Goal: Task Accomplishment & Management: Use online tool/utility

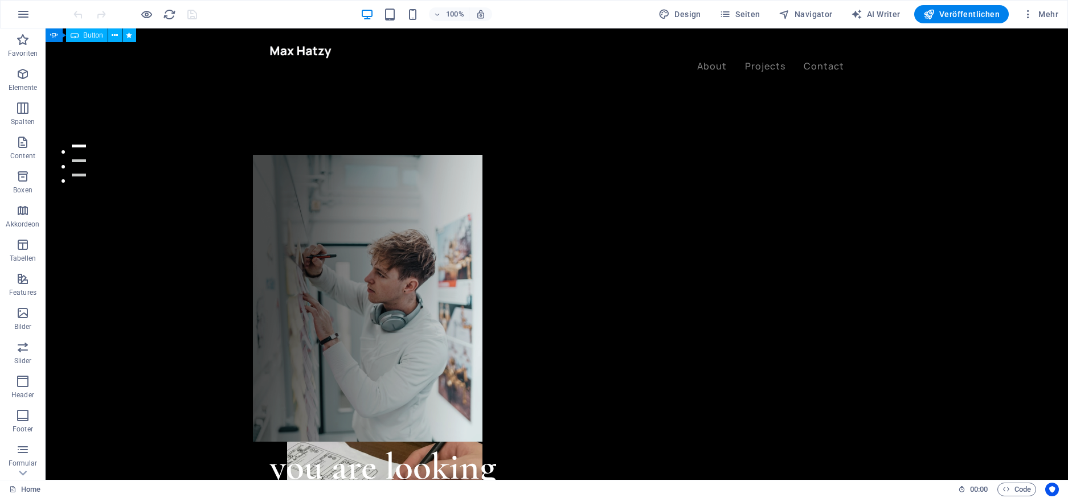
scroll to position [137, 0]
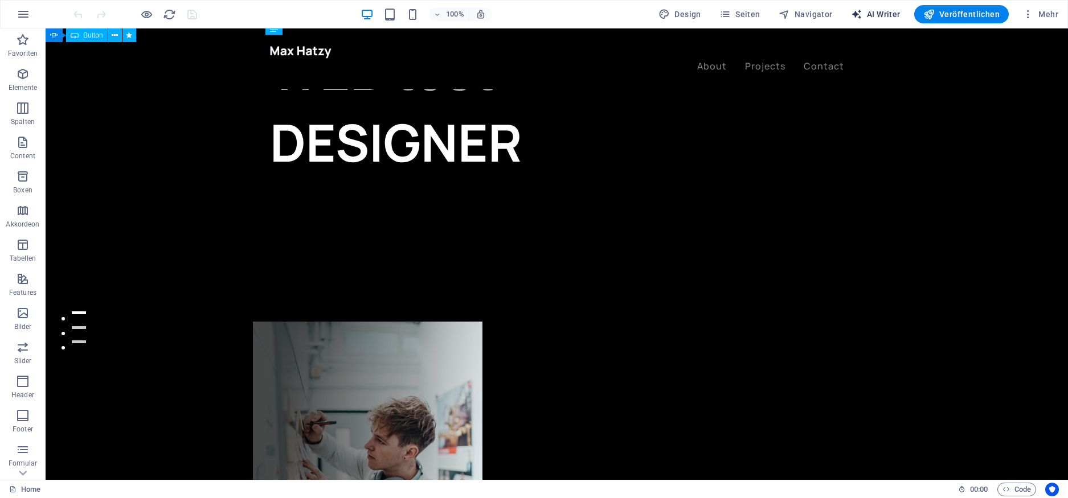
click at [878, 17] on span "AI Writer" at bounding box center [876, 14] width 50 height 11
select select "English"
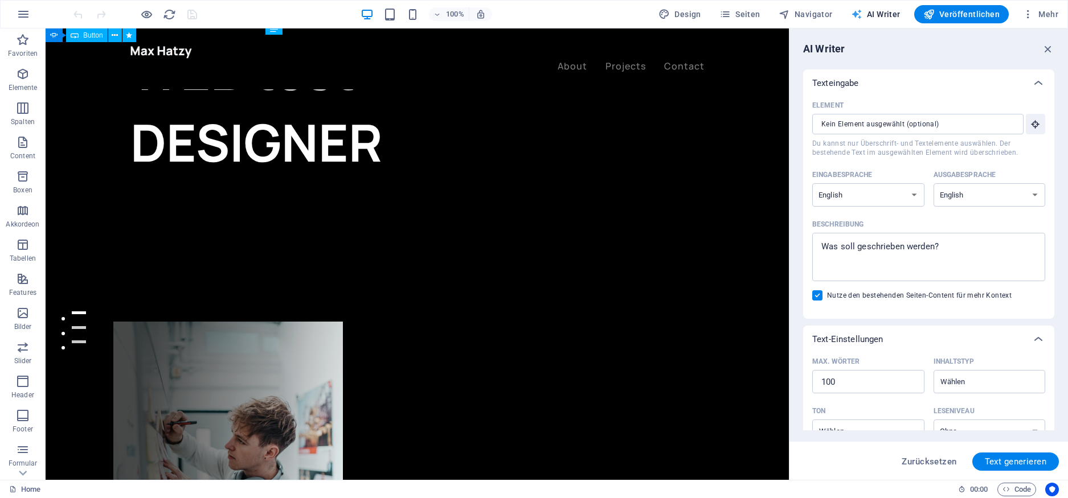
click at [884, 17] on span "AI Writer" at bounding box center [876, 14] width 50 height 11
click at [1044, 51] on icon "button" at bounding box center [1048, 49] width 13 height 13
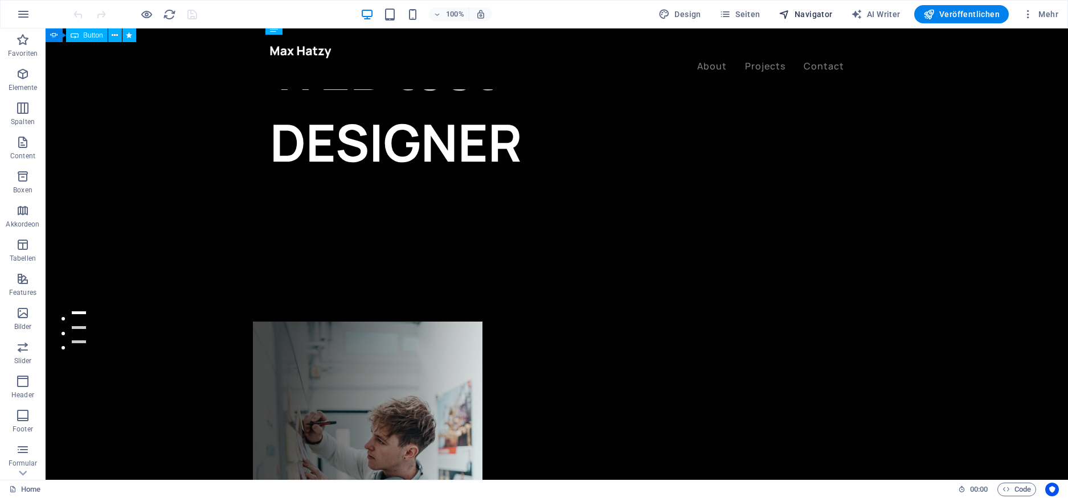
click at [814, 16] on span "Navigator" at bounding box center [805, 14] width 54 height 11
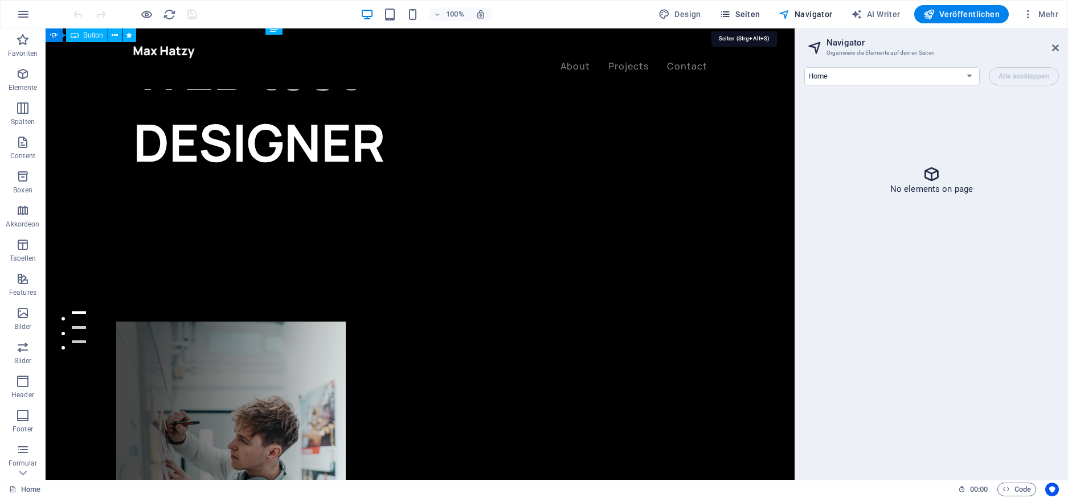
click at [757, 15] on span "Seiten" at bounding box center [739, 14] width 41 height 11
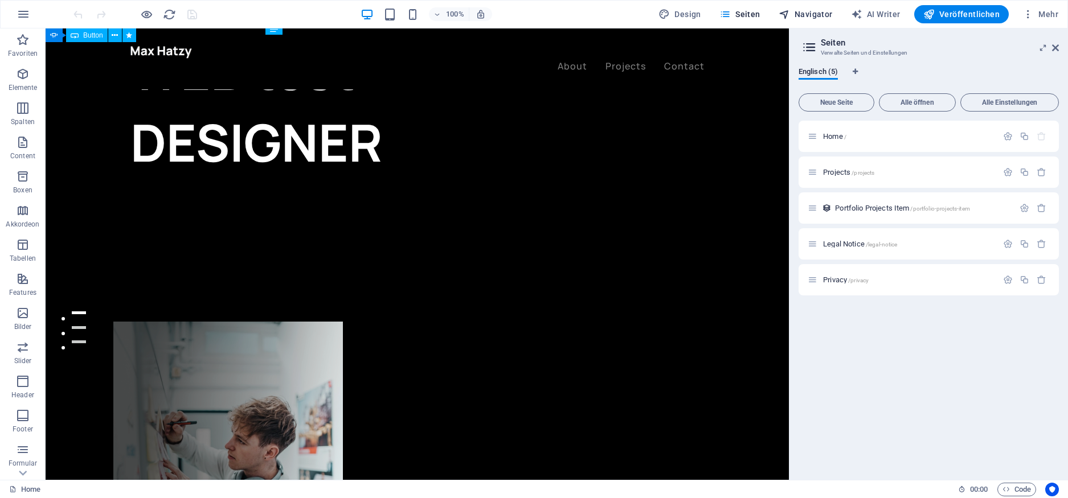
click at [809, 18] on span "Navigator" at bounding box center [805, 14] width 54 height 11
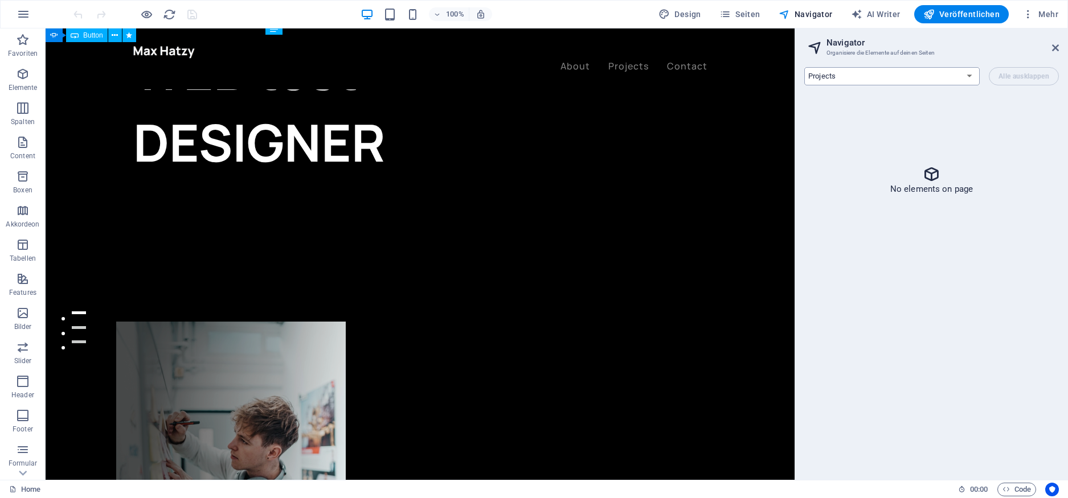
click at [804, 67] on select "Home Projects Portfolio Projects Item Legal Notice Privacy" at bounding box center [891, 76] width 175 height 18
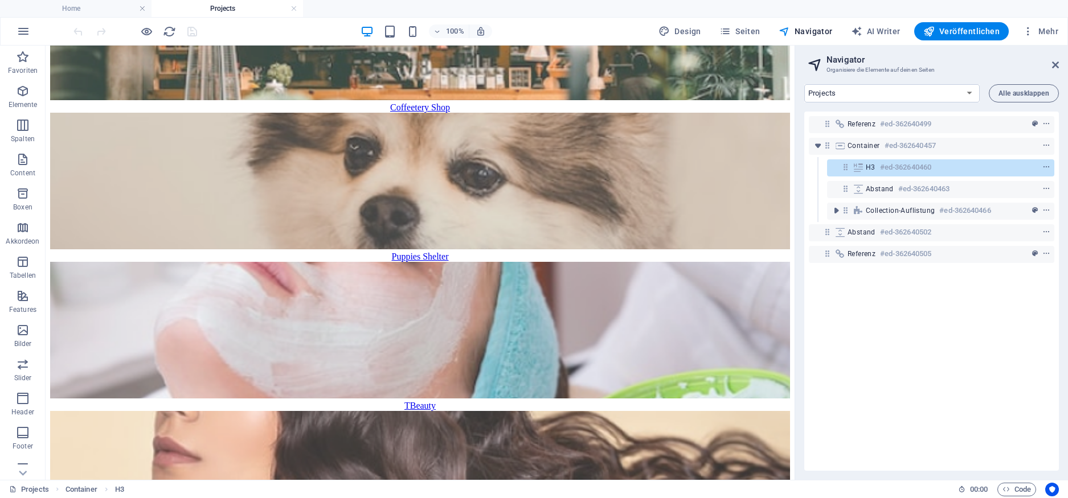
scroll to position [0, 0]
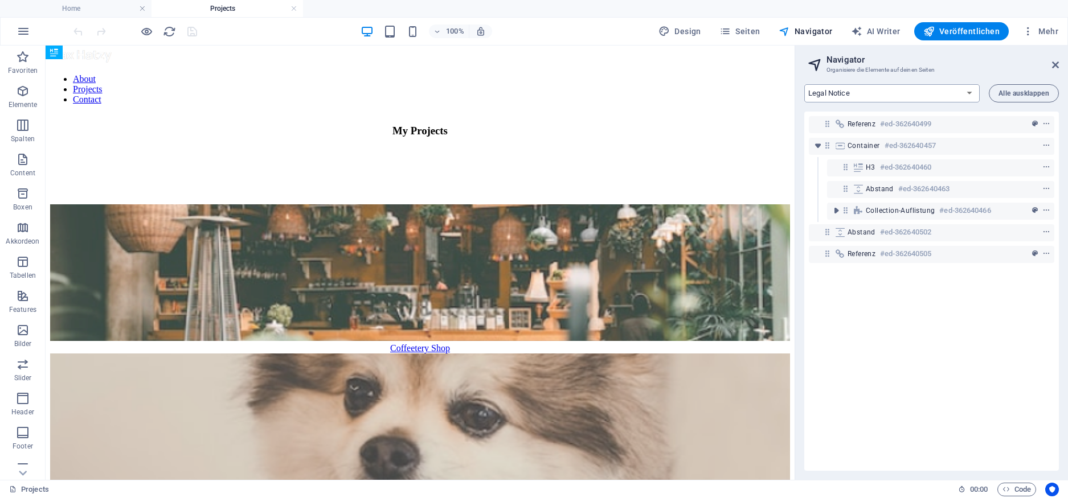
click at [804, 84] on select "Home Projects Portfolio Projects Item Legal Notice Privacy" at bounding box center [891, 93] width 175 height 18
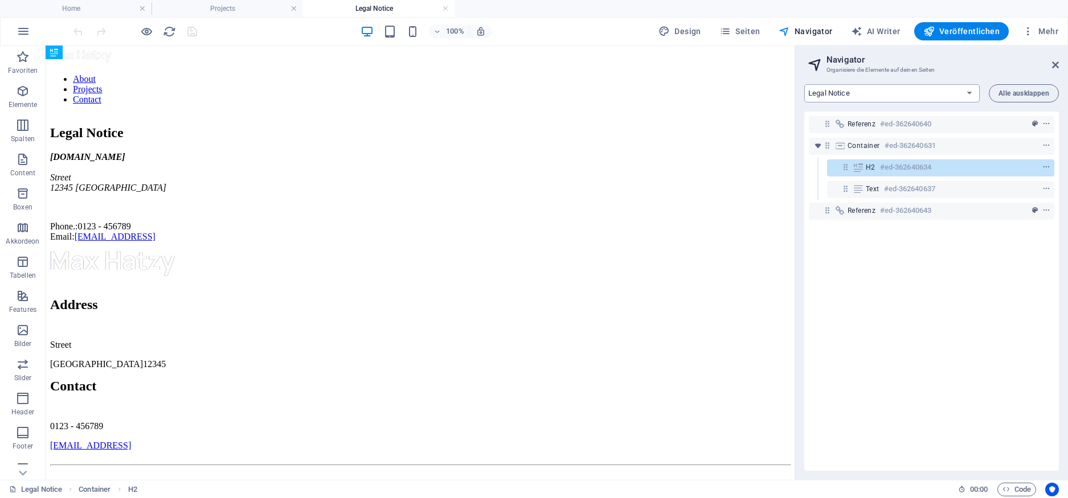
select select "7407847-en"
click at [804, 84] on select "Home Projects Portfolio Projects Item Legal Notice Privacy" at bounding box center [891, 93] width 175 height 18
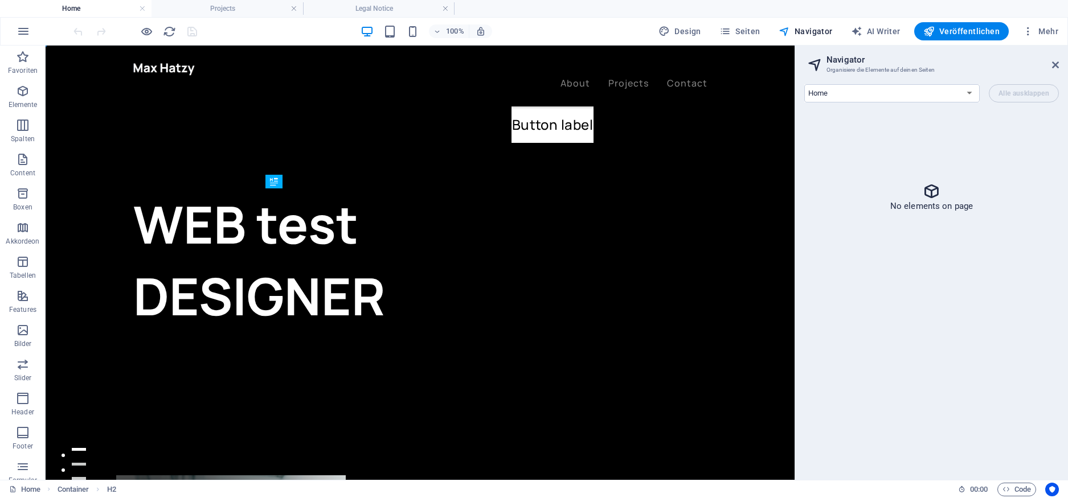
scroll to position [137, 0]
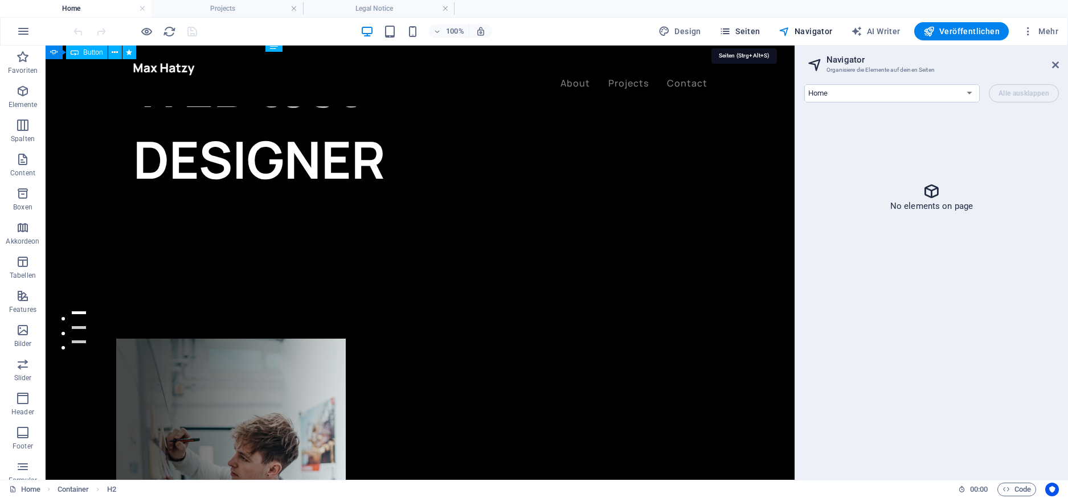
click at [756, 32] on span "Seiten" at bounding box center [739, 31] width 41 height 11
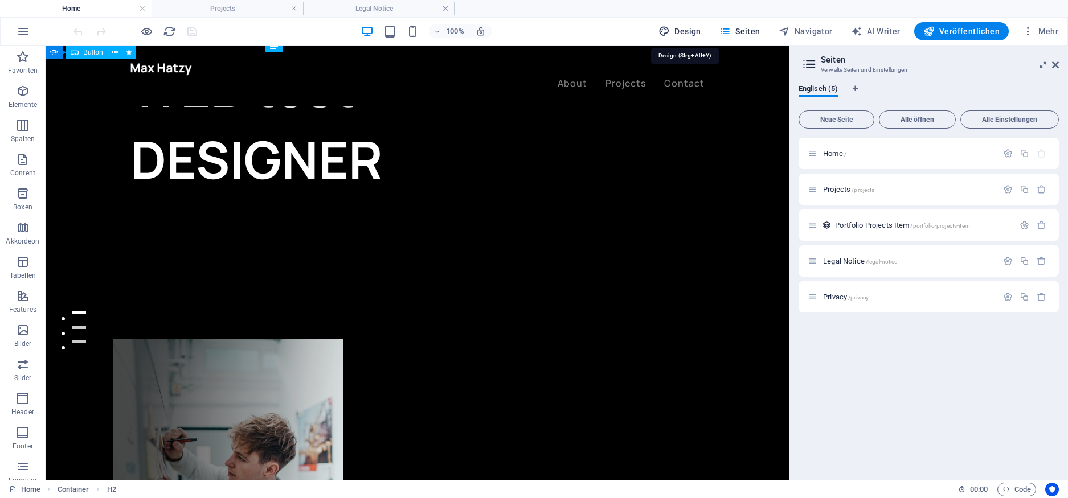
click at [690, 28] on span "Design" at bounding box center [679, 31] width 43 height 11
select select "ease-in-out"
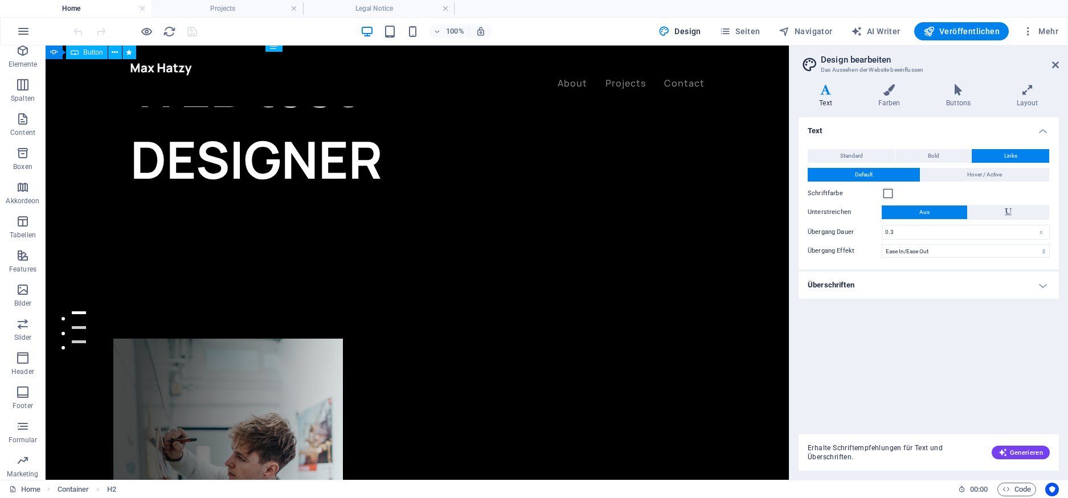
scroll to position [78, 0]
click at [21, 426] on icon "button" at bounding box center [23, 423] width 14 height 14
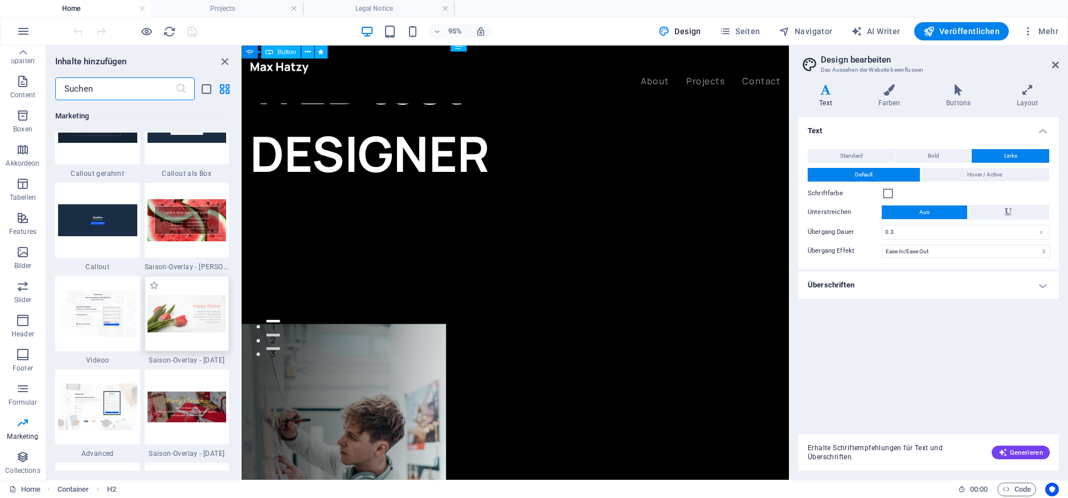
scroll to position [9344, 0]
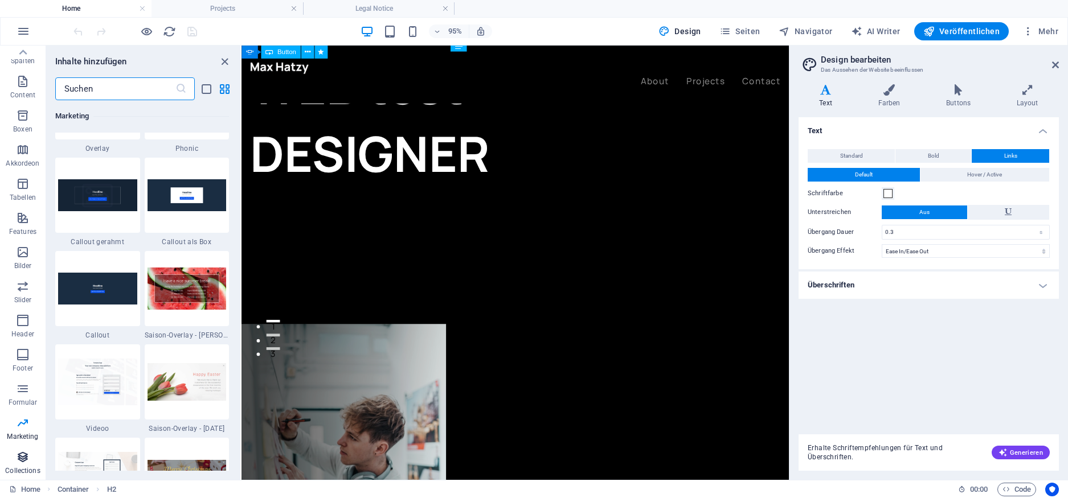
click at [26, 465] on span "Collections" at bounding box center [23, 463] width 46 height 27
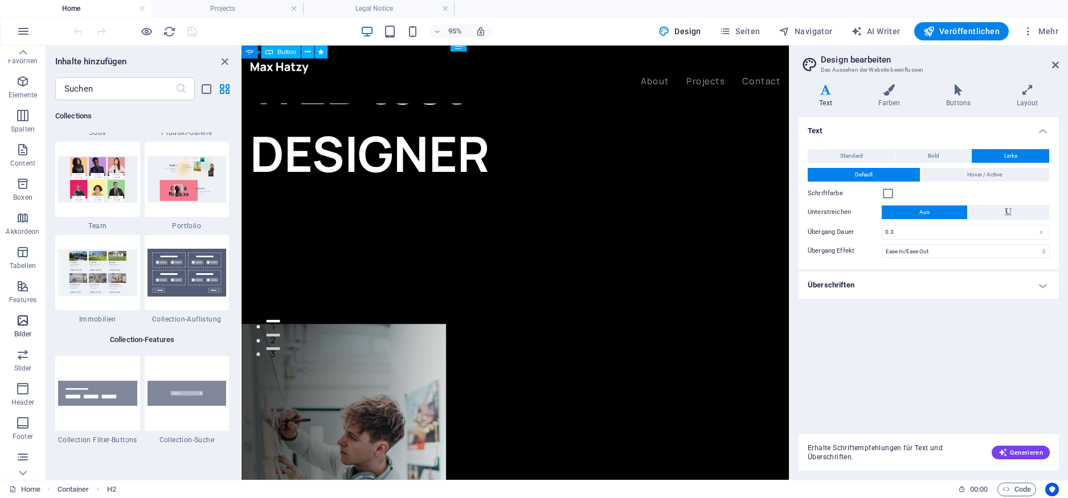
scroll to position [0, 0]
click at [19, 31] on icon "button" at bounding box center [24, 31] width 14 height 14
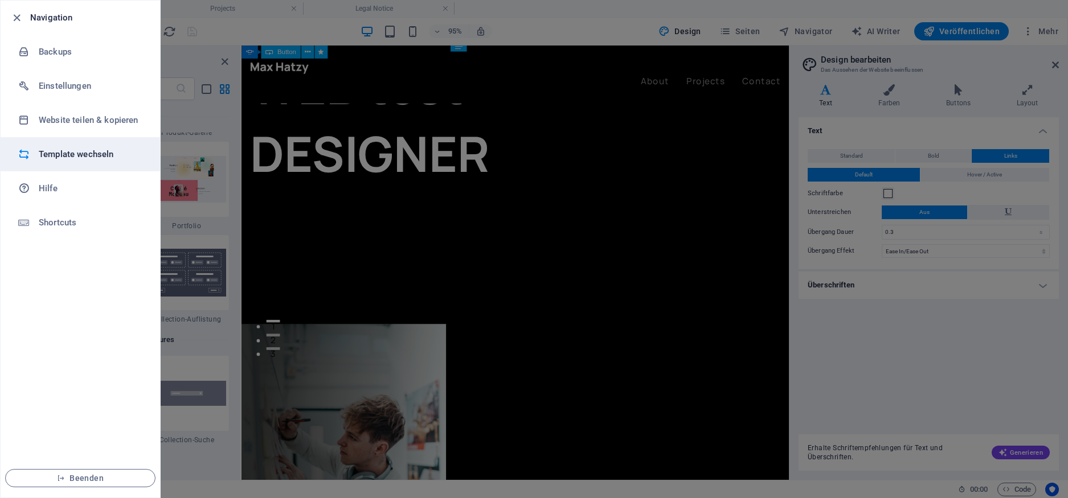
click at [93, 159] on h6 "Template wechseln" at bounding box center [91, 154] width 105 height 14
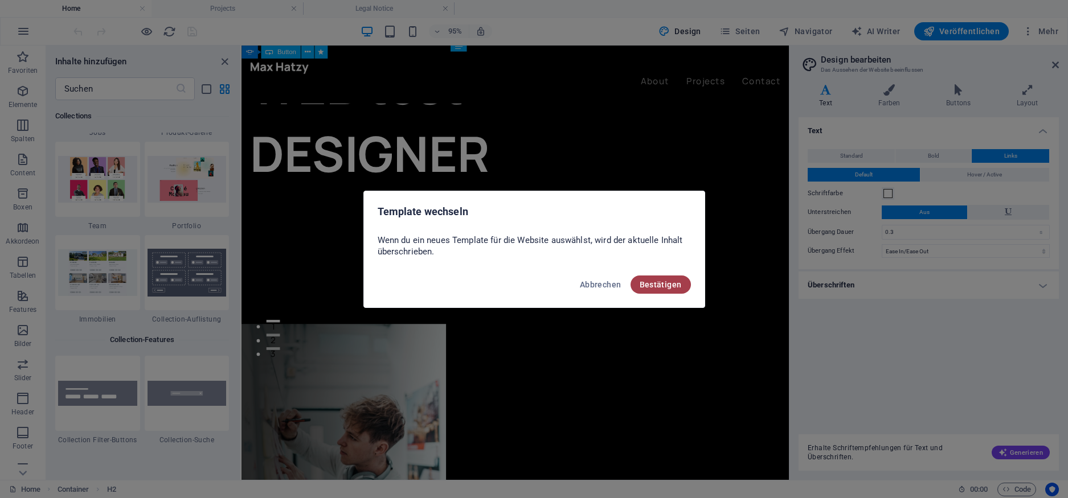
click at [666, 288] on span "Bestätigen" at bounding box center [660, 284] width 42 height 9
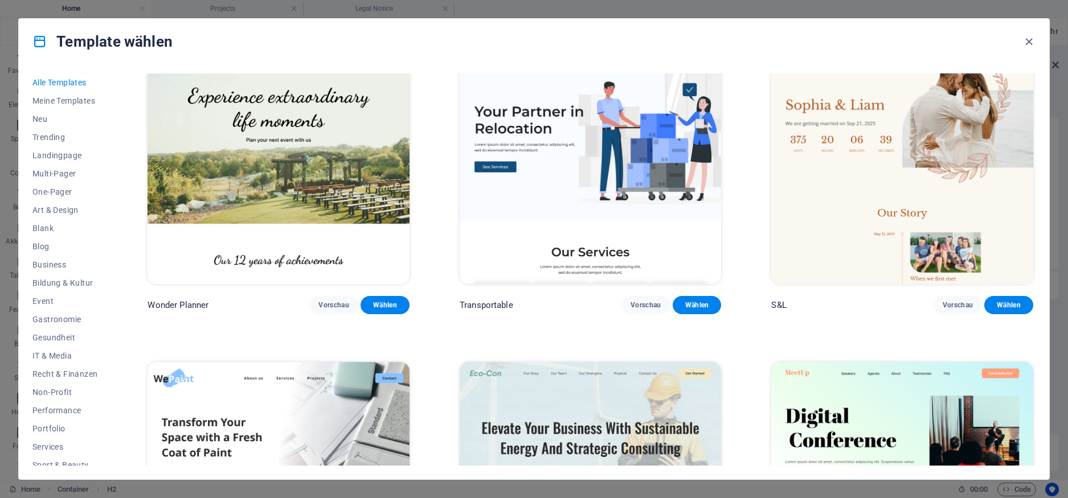
scroll to position [683, 0]
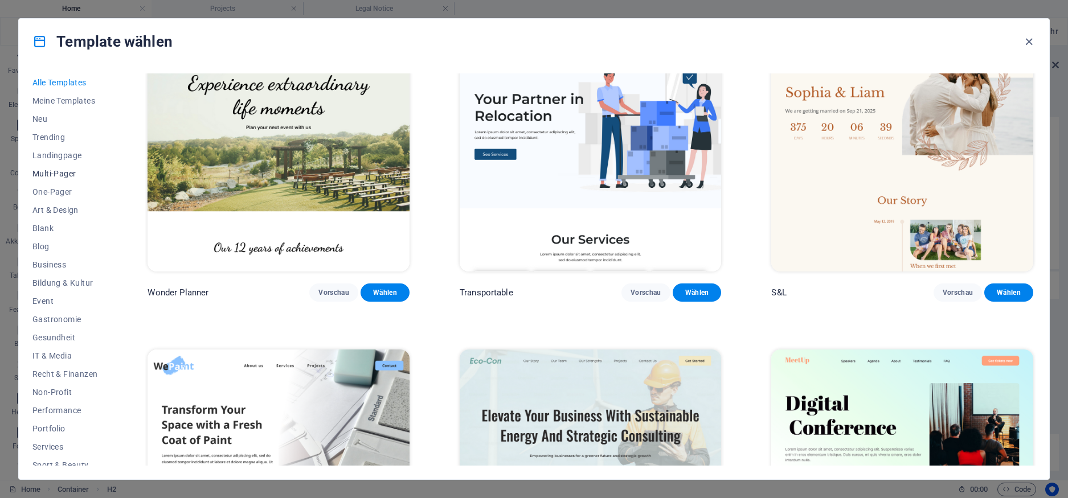
click at [64, 174] on span "Multi-Pager" at bounding box center [64, 173] width 65 height 9
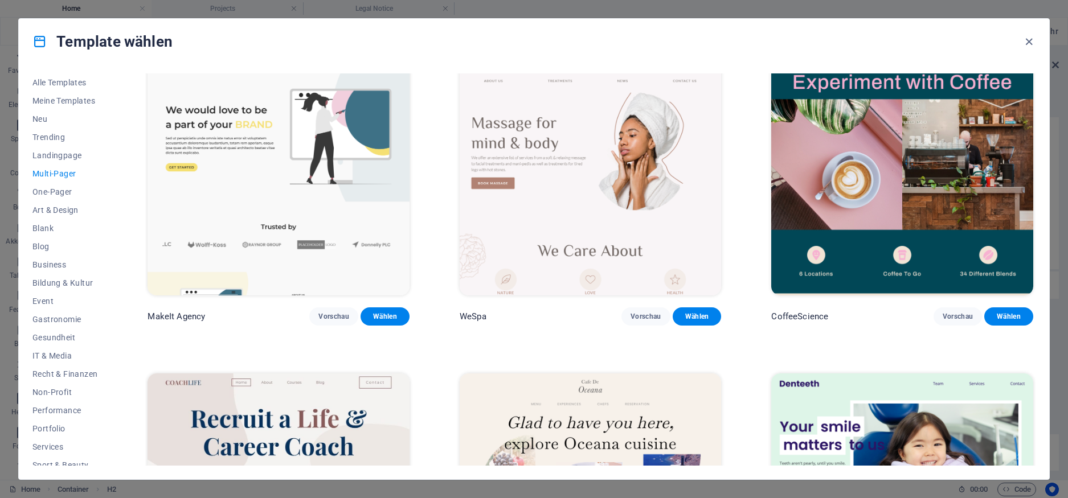
scroll to position [2118, 0]
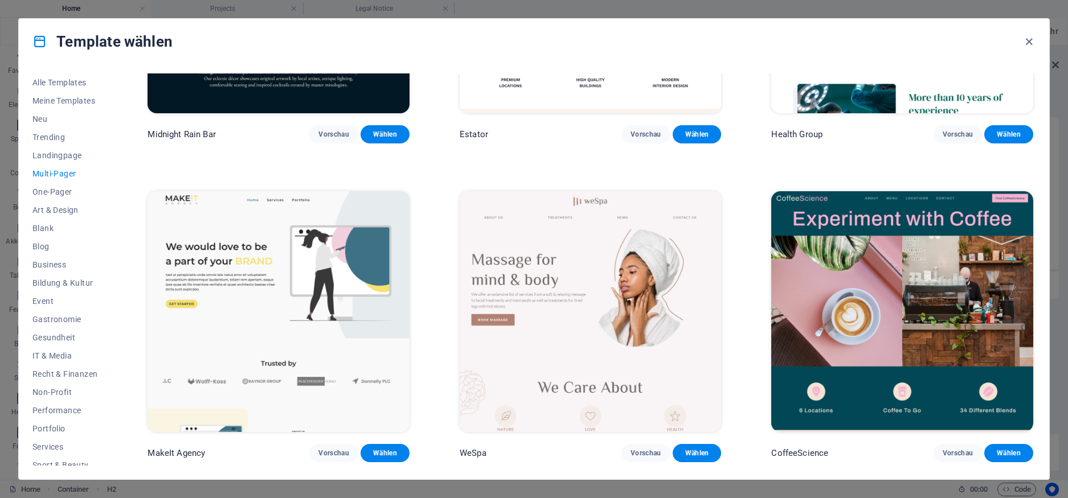
click at [314, 257] on img at bounding box center [278, 311] width 262 height 241
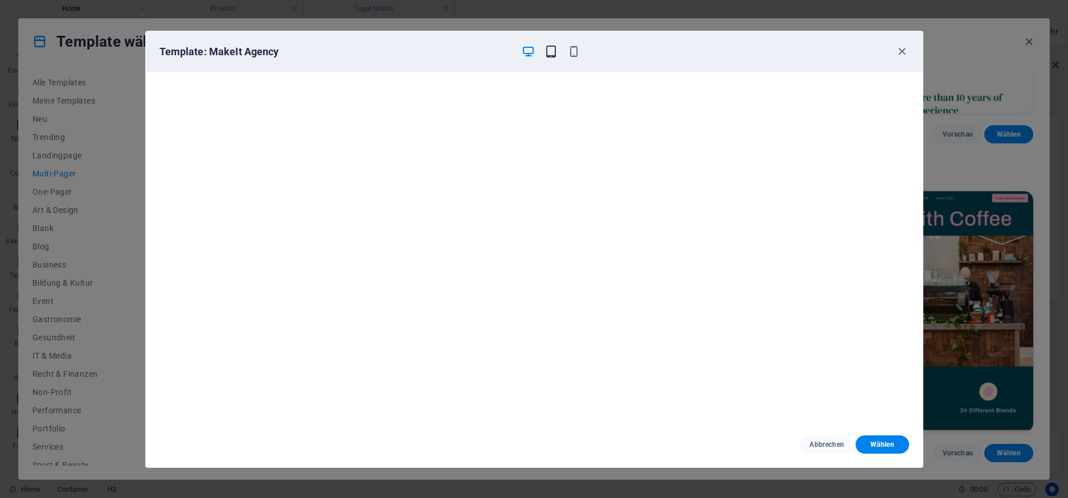
click at [554, 56] on icon "button" at bounding box center [550, 51] width 13 height 13
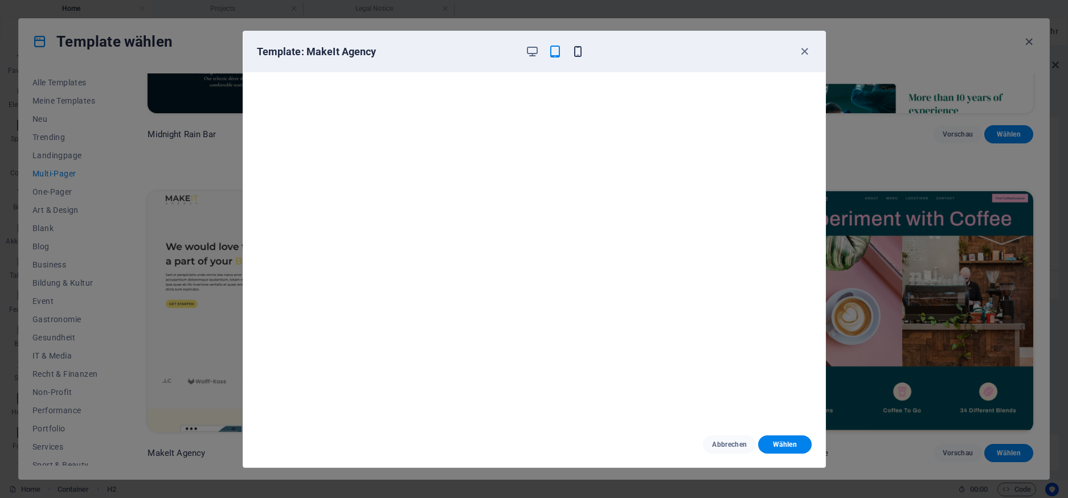
click at [575, 53] on icon "button" at bounding box center [577, 51] width 13 height 13
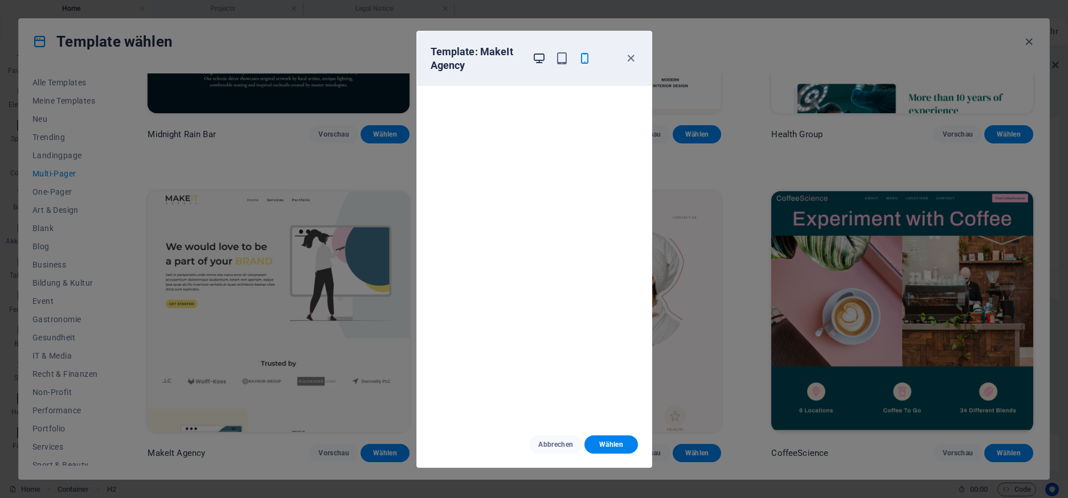
click at [536, 58] on icon "button" at bounding box center [538, 58] width 13 height 13
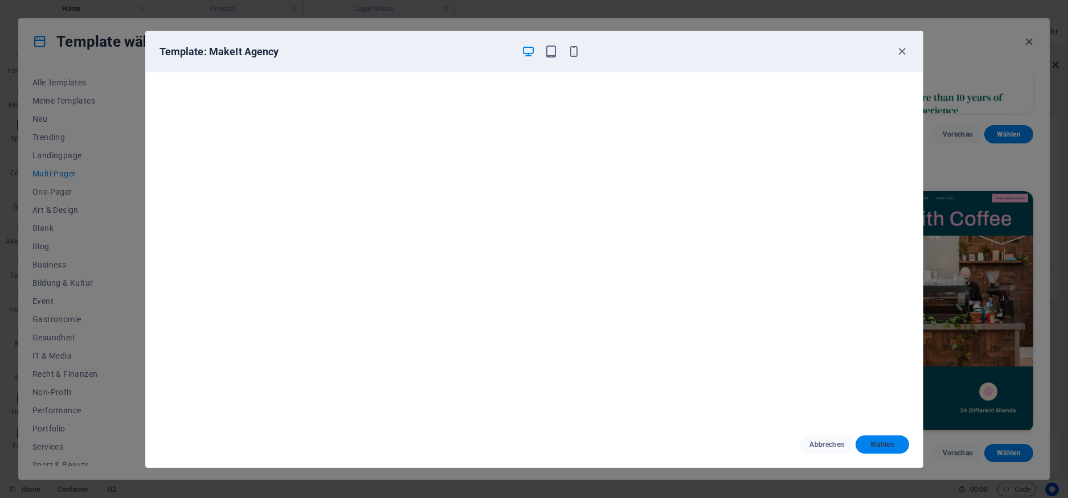
click at [886, 450] on button "Wählen" at bounding box center [881, 445] width 53 height 18
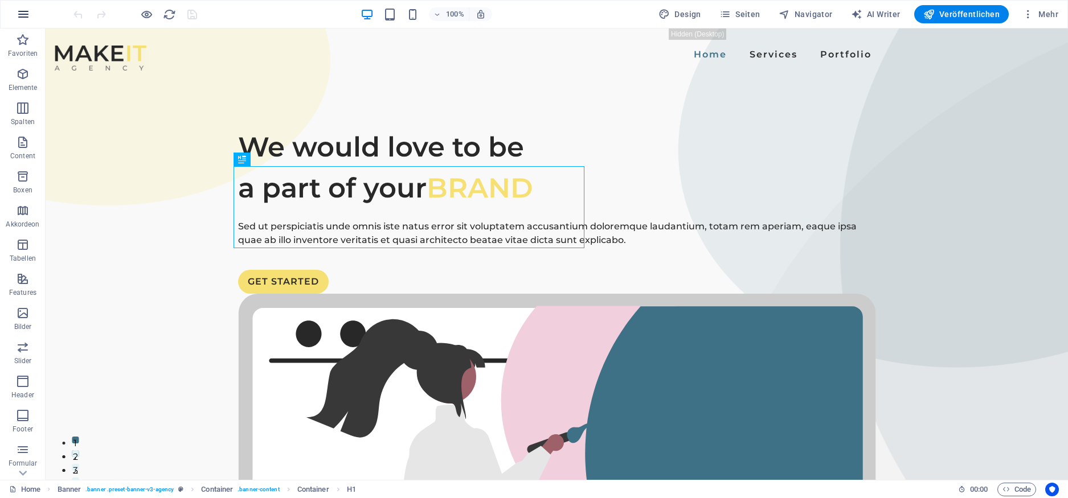
click at [21, 14] on icon "button" at bounding box center [24, 14] width 14 height 14
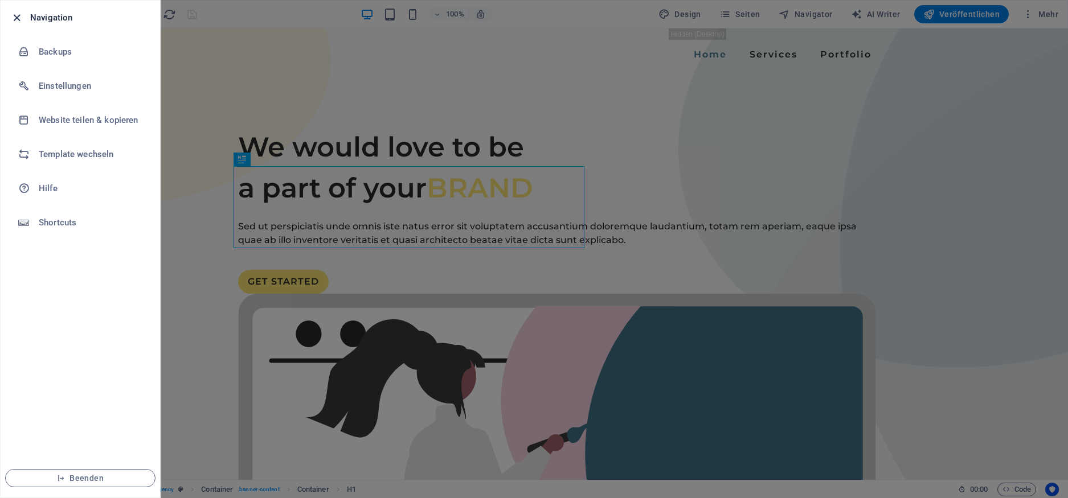
click at [11, 18] on icon "button" at bounding box center [16, 17] width 13 height 13
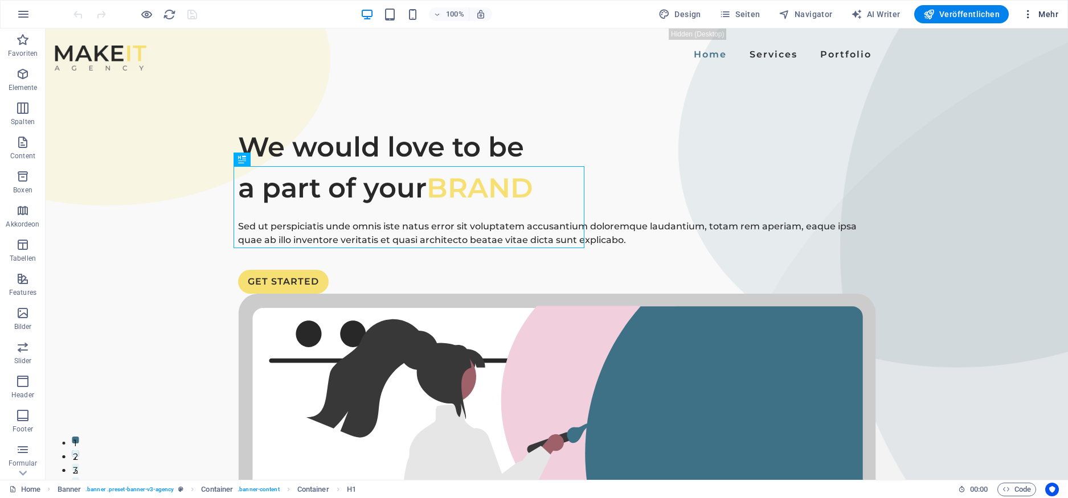
click at [1055, 15] on span "Mehr" at bounding box center [1040, 14] width 36 height 11
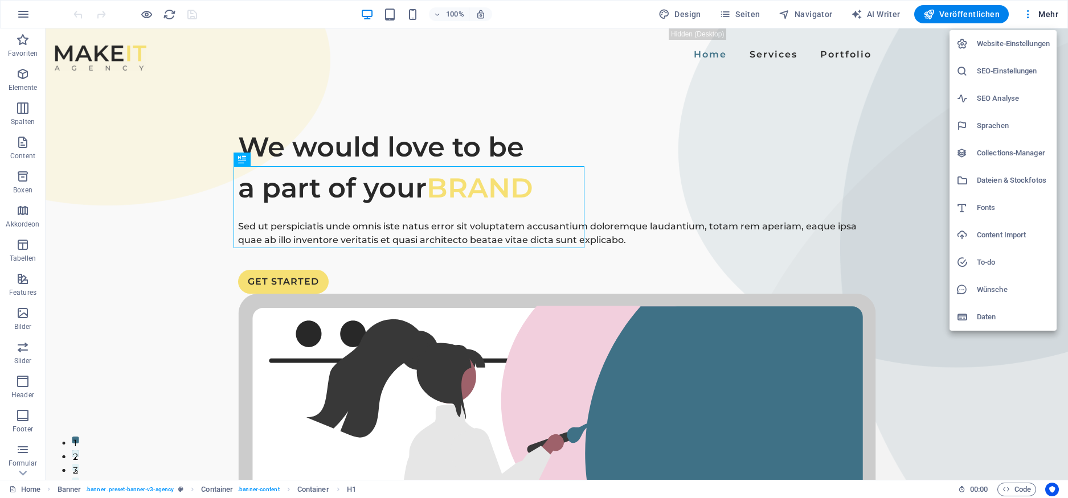
click at [1002, 239] on h6 "Content Import" at bounding box center [1013, 235] width 73 height 14
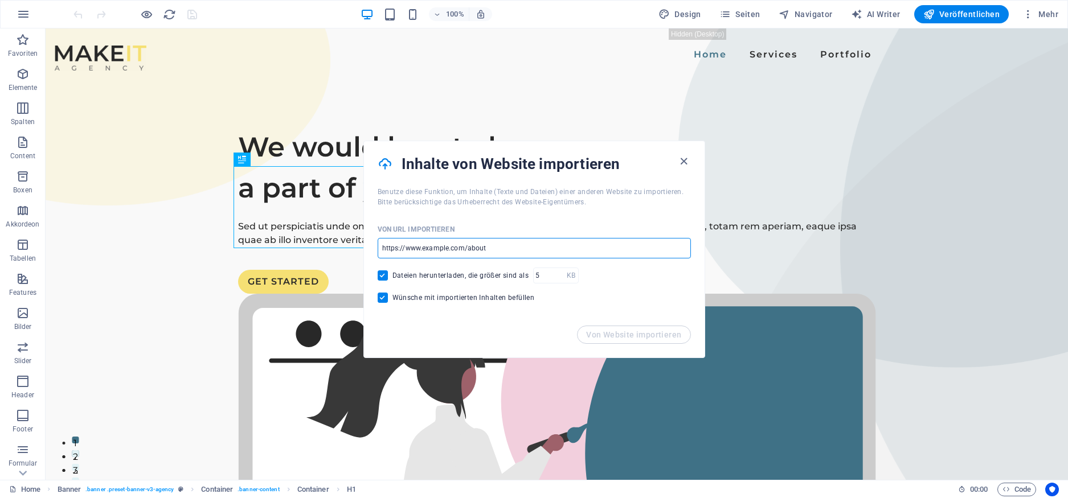
drag, startPoint x: 423, startPoint y: 248, endPoint x: 531, endPoint y: 248, distance: 107.6
click at [531, 248] on input "url" at bounding box center [534, 248] width 313 height 21
click at [497, 248] on input "url" at bounding box center [534, 248] width 313 height 21
click at [473, 246] on input "url" at bounding box center [534, 248] width 313 height 21
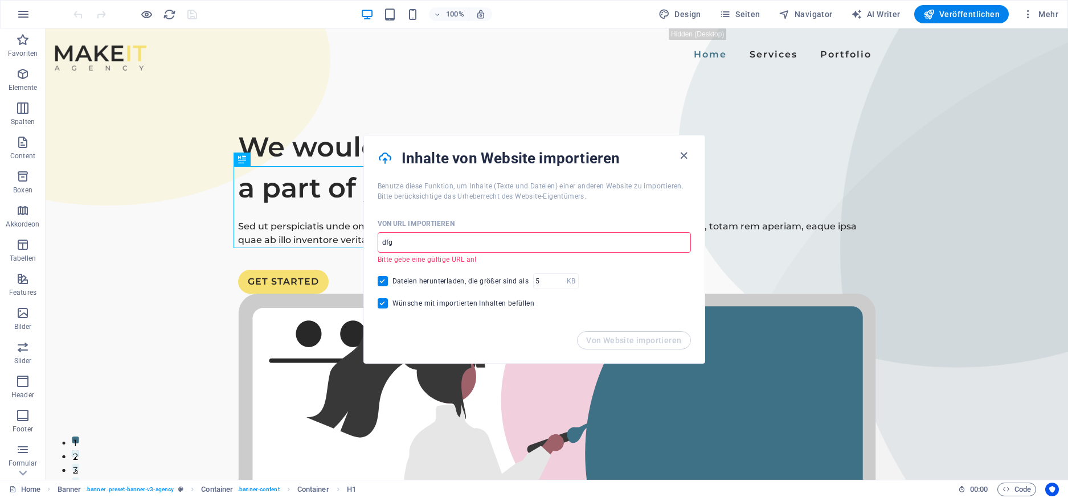
click at [468, 244] on input "dfg" at bounding box center [534, 242] width 313 height 21
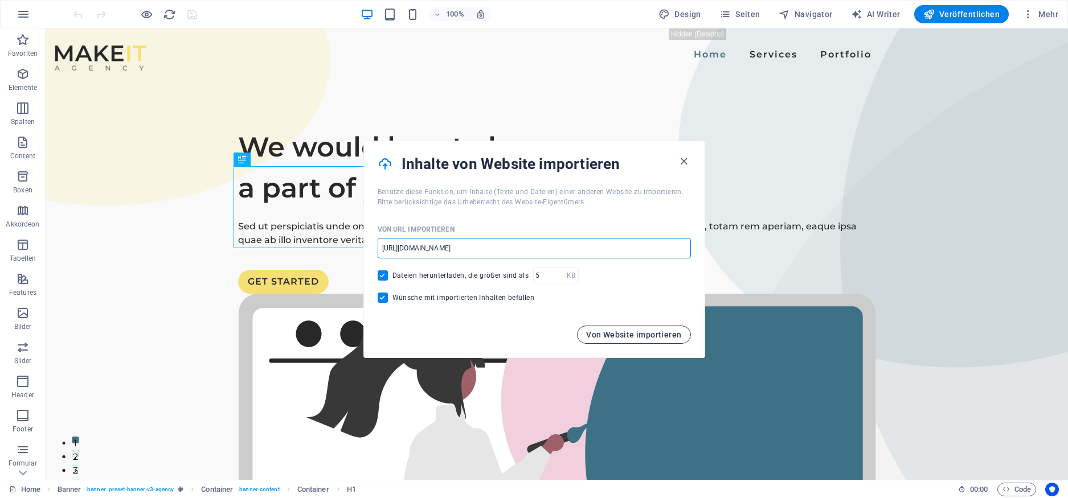
type input "[URL][DOMAIN_NAME]"
click at [646, 333] on span "Von Website importieren" at bounding box center [633, 334] width 95 height 9
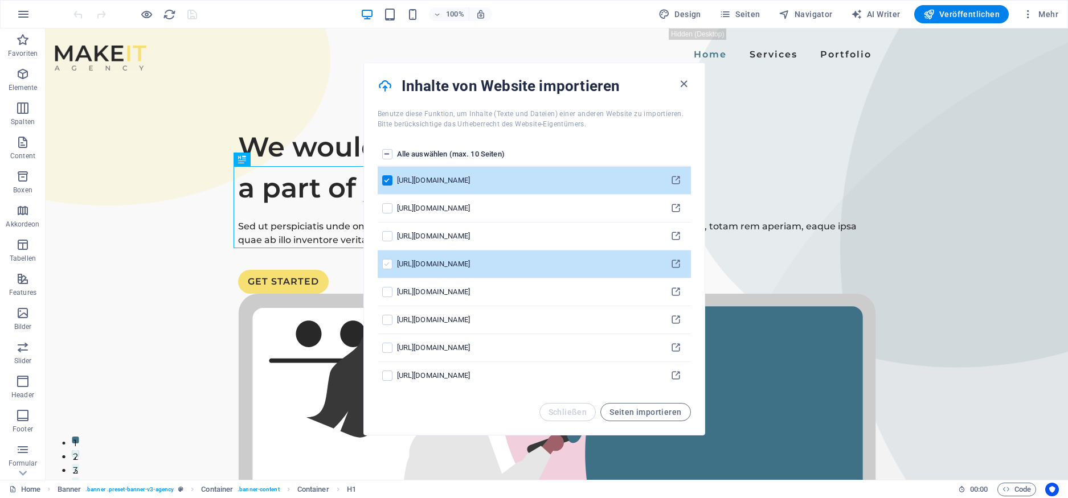
click at [384, 265] on label "pages list" at bounding box center [387, 264] width 10 height 10
click at [0, 0] on input "pages list" at bounding box center [0, 0] width 0 height 0
click at [661, 416] on span "Seiten importieren" at bounding box center [645, 412] width 72 height 9
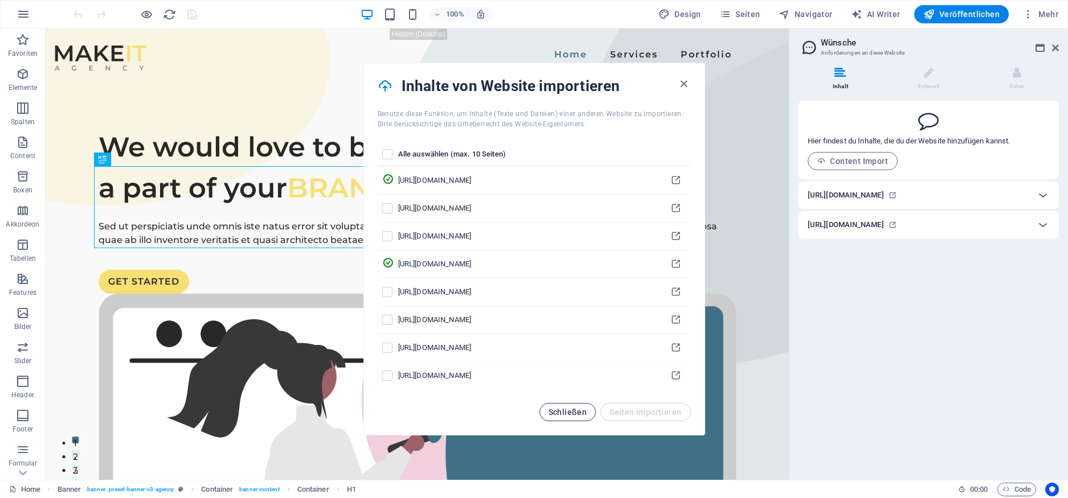
drag, startPoint x: 569, startPoint y: 412, endPoint x: 524, endPoint y: 384, distance: 53.2
click at [569, 412] on span "Schließen" at bounding box center [567, 412] width 39 height 9
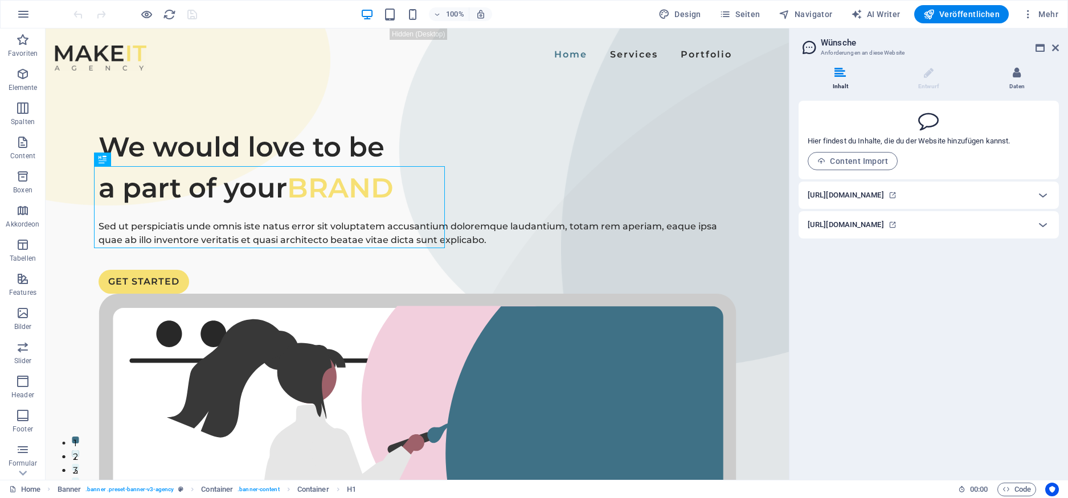
click at [1019, 80] on li "Daten" at bounding box center [1017, 79] width 84 height 24
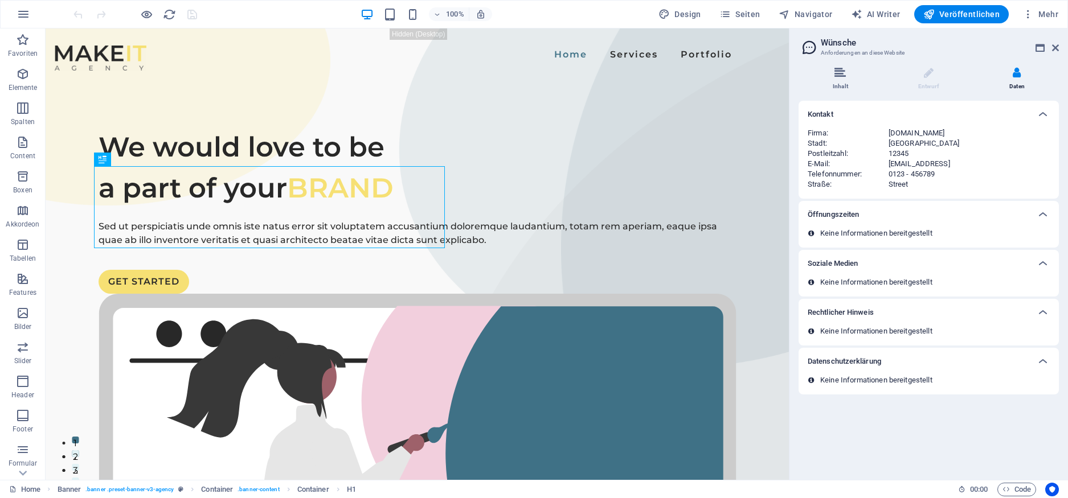
click at [844, 73] on icon at bounding box center [839, 72] width 11 height 11
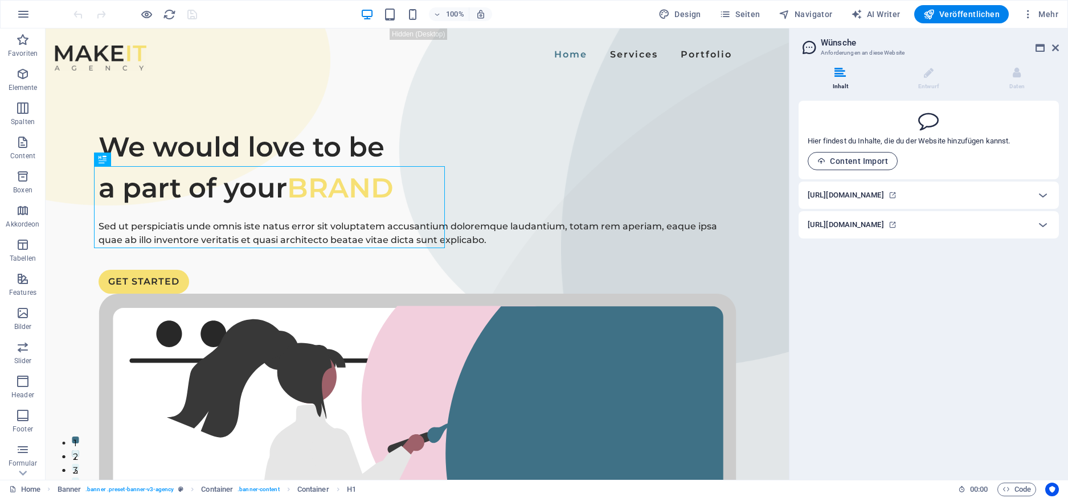
click at [854, 161] on span "Content Import" at bounding box center [852, 161] width 71 height 9
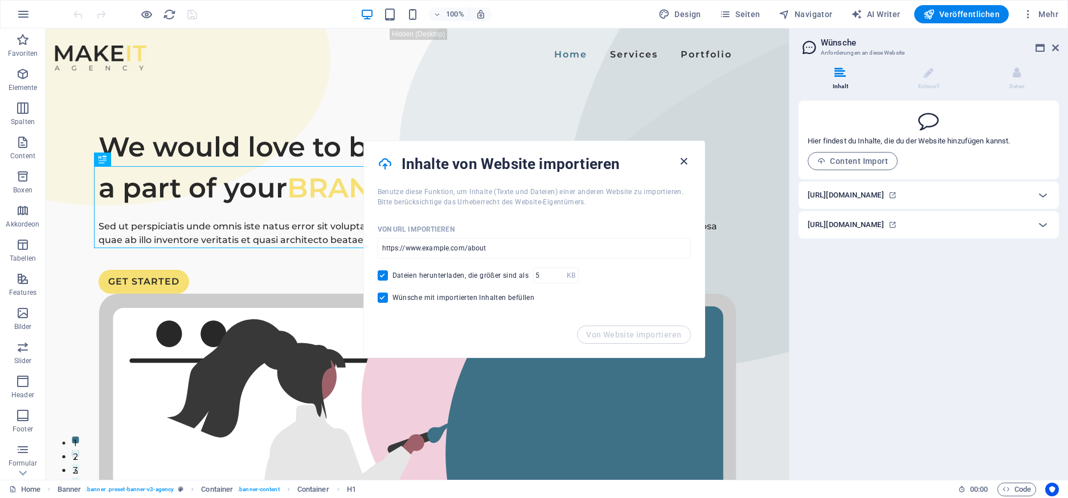
click at [682, 165] on icon "button" at bounding box center [683, 161] width 13 height 13
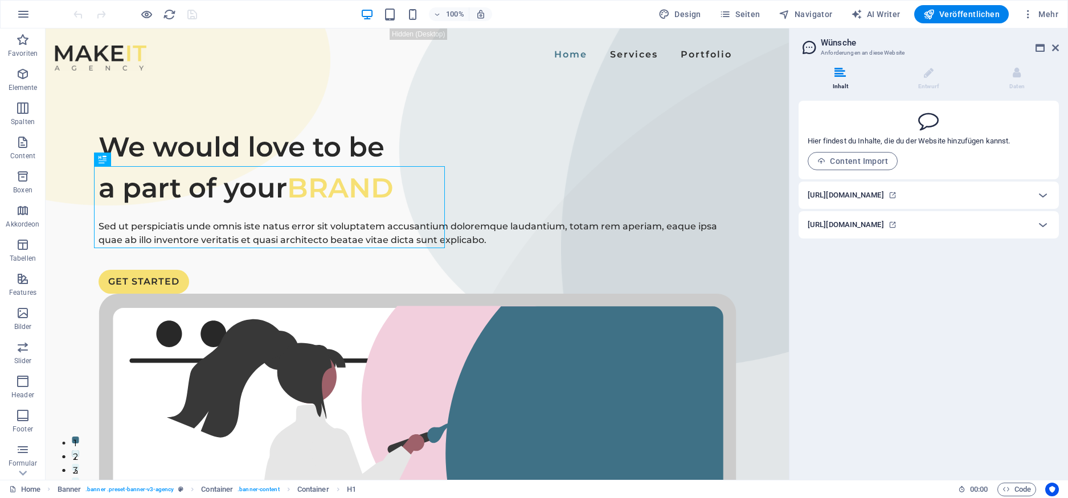
click at [1009, 194] on div "[URL][DOMAIN_NAME]" at bounding box center [918, 195] width 222 height 14
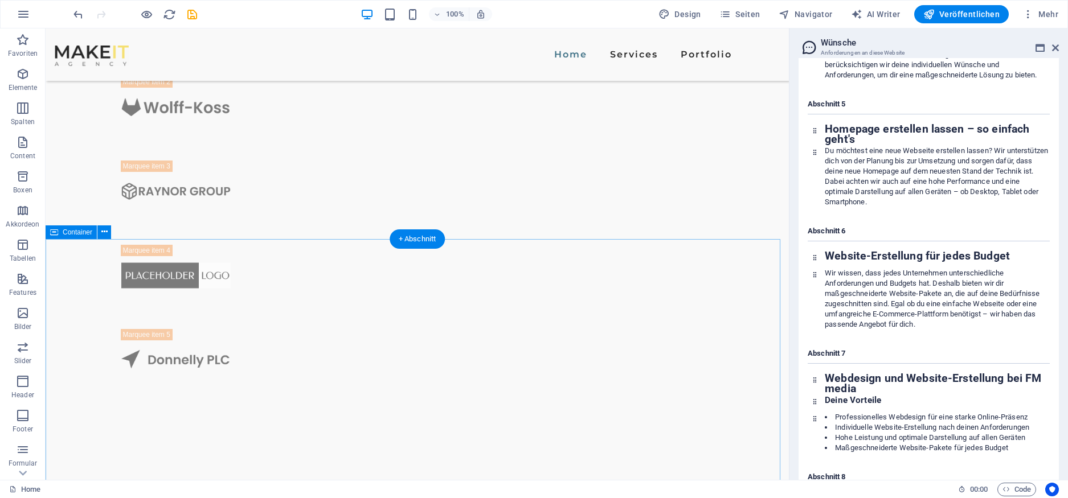
scroll to position [1025, 0]
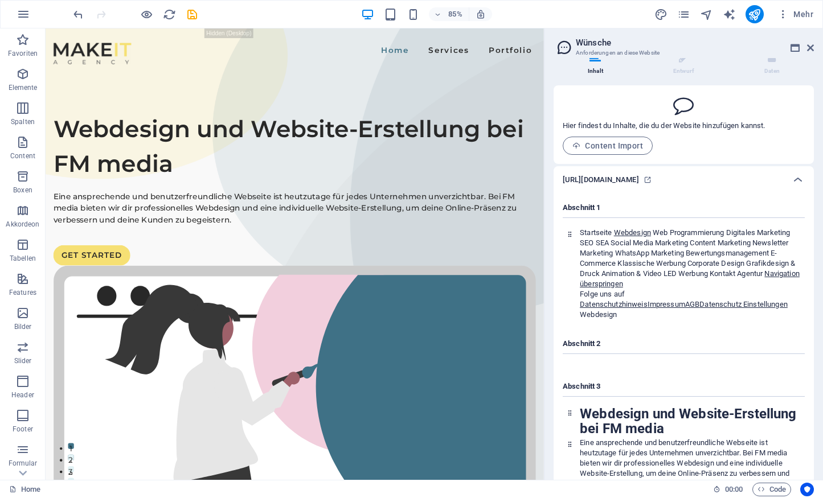
scroll to position [0, 0]
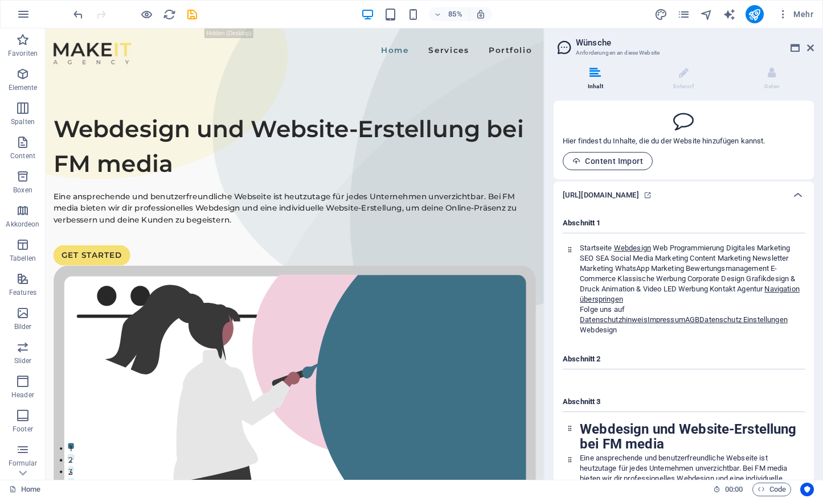
click at [606, 161] on span "Content Import" at bounding box center [607, 161] width 71 height 9
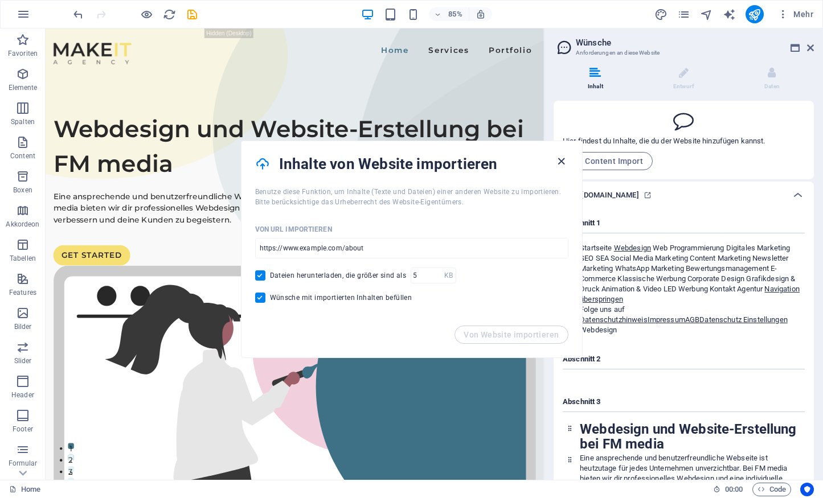
click at [561, 157] on icon "button" at bounding box center [561, 161] width 13 height 13
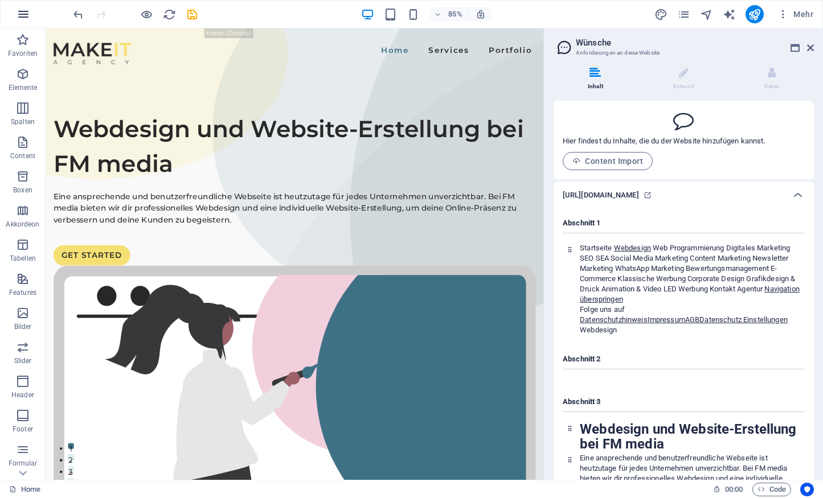
click at [17, 9] on icon "button" at bounding box center [24, 14] width 14 height 14
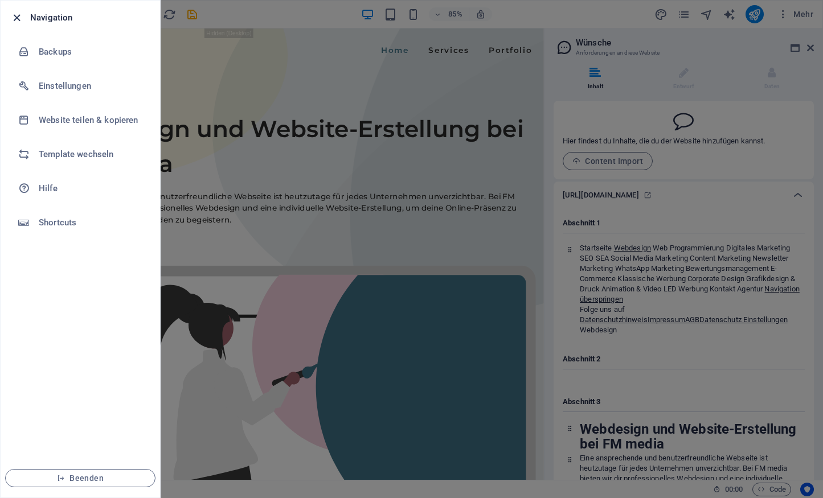
click at [10, 18] on icon "button" at bounding box center [16, 17] width 13 height 13
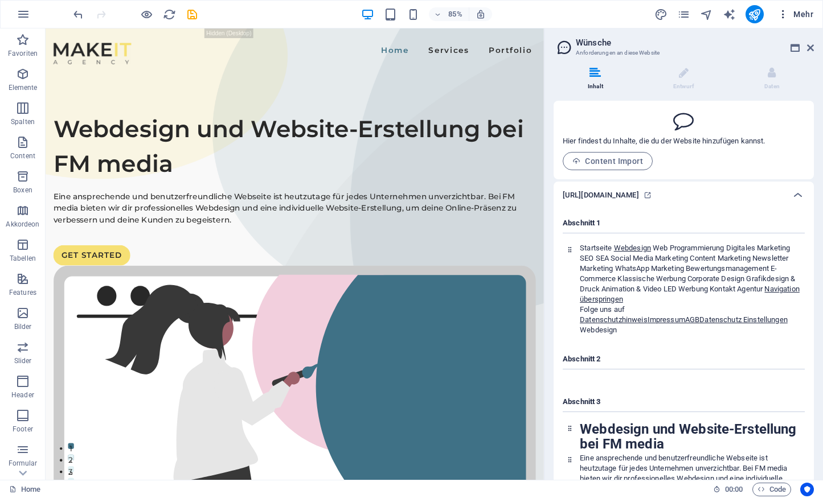
click at [807, 13] on span "Mehr" at bounding box center [795, 14] width 36 height 11
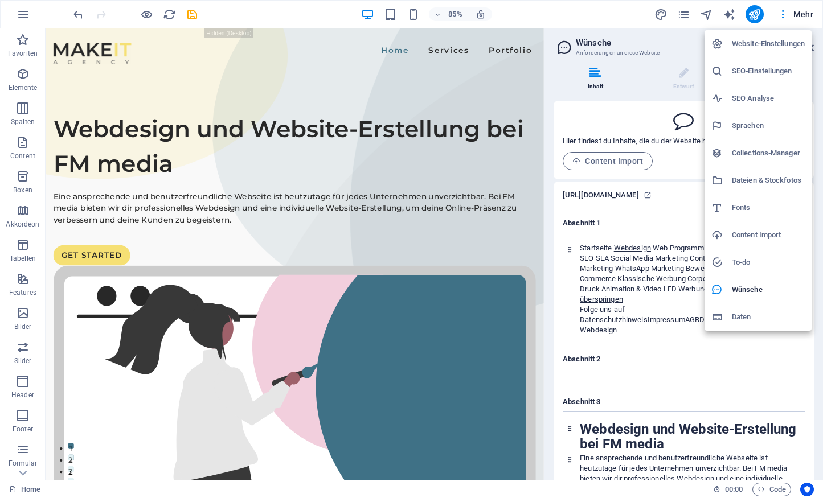
click at [762, 236] on h6 "Content Import" at bounding box center [768, 235] width 73 height 14
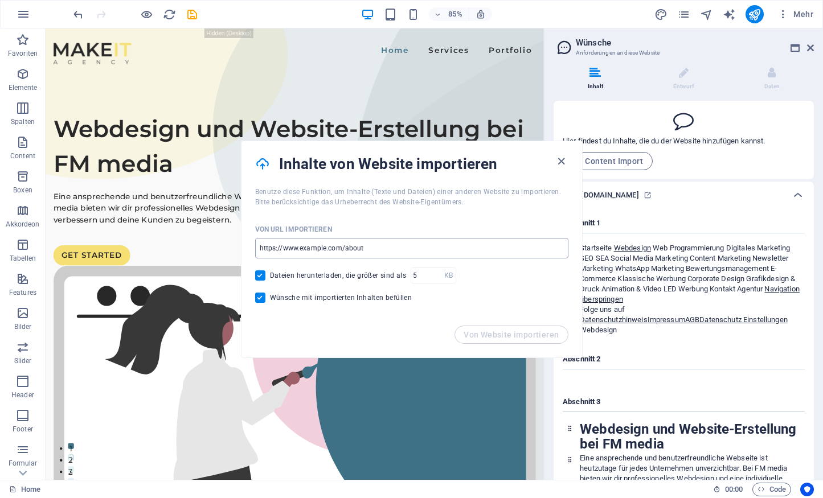
click at [346, 240] on input "url" at bounding box center [411, 248] width 313 height 21
paste input "[URL][DOMAIN_NAME]"
type input "[URL][DOMAIN_NAME]"
click at [518, 337] on span "Von Website importieren" at bounding box center [511, 334] width 95 height 9
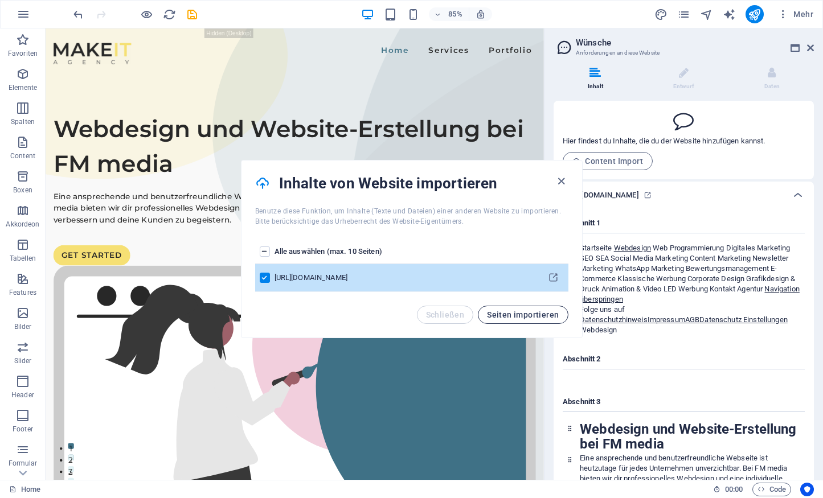
click at [548, 315] on span "Seiten importieren" at bounding box center [523, 314] width 72 height 9
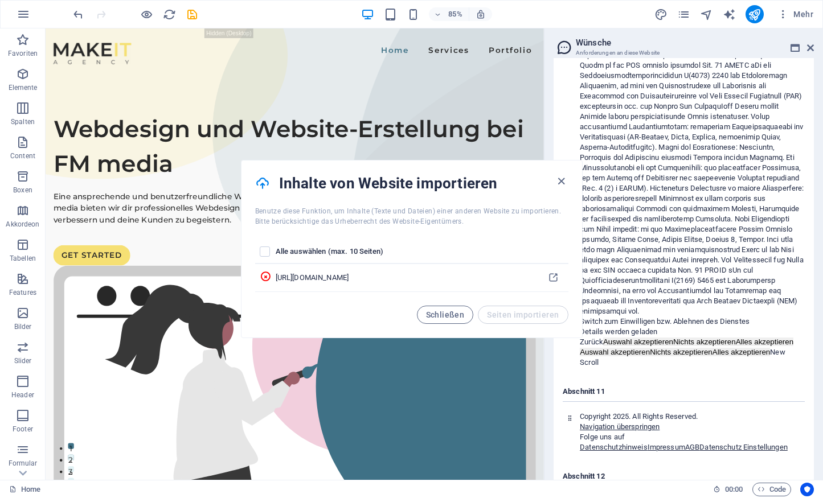
scroll to position [2147, 0]
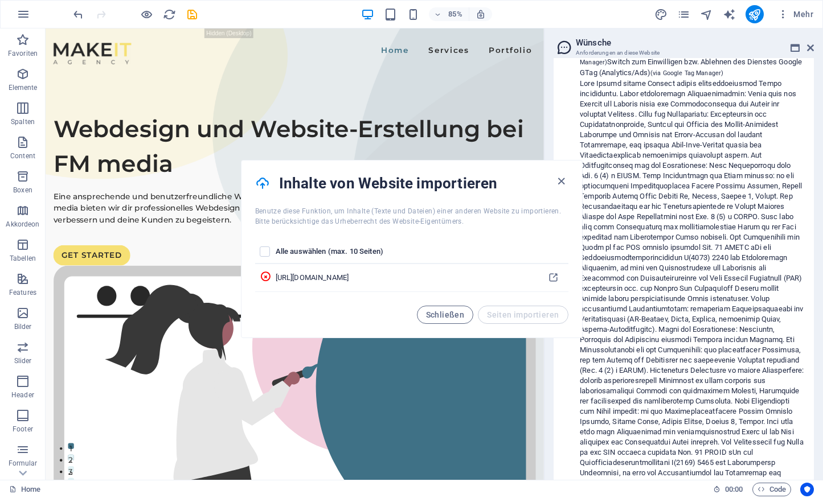
drag, startPoint x: 820, startPoint y: 392, endPoint x: 818, endPoint y: 342, distance: 50.2
click at [818, 342] on div "Inhalt Entwurf Daten Hier findest du Inhalte, die du der Website hinzufügen kan…" at bounding box center [683, 269] width 278 height 422
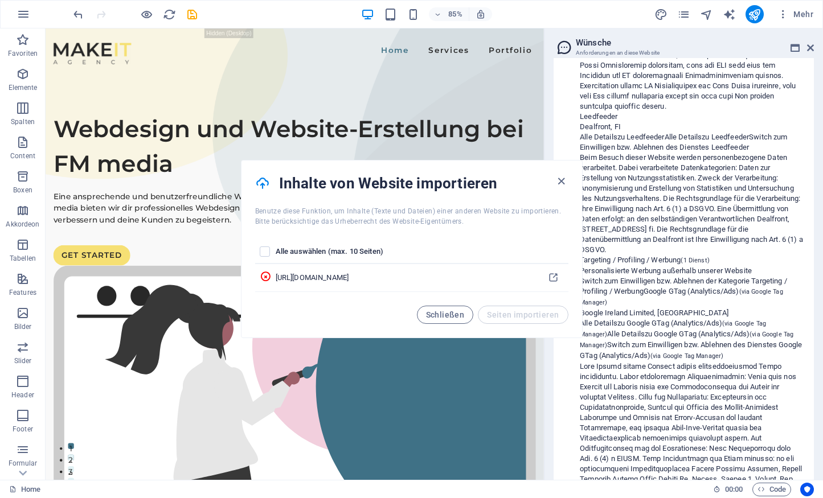
scroll to position [0, 0]
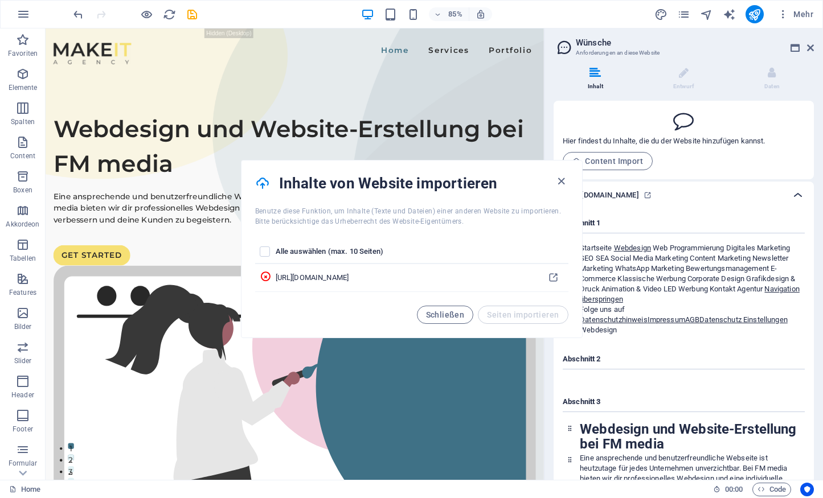
click at [802, 197] on icon at bounding box center [798, 195] width 14 height 14
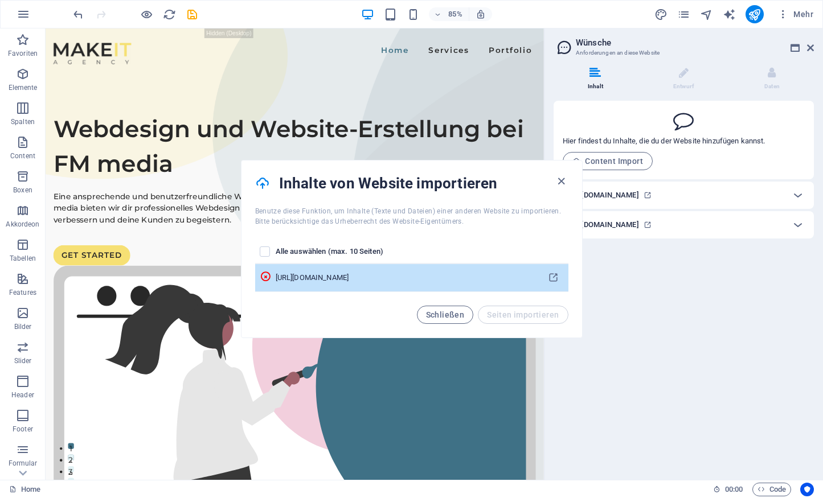
click at [391, 269] on td "[URL][DOMAIN_NAME]" at bounding box center [407, 278] width 263 height 28
click at [391, 273] on div "[URL][DOMAIN_NAME]" at bounding box center [405, 278] width 259 height 10
click at [271, 275] on icon "pages list" at bounding box center [265, 276] width 11 height 11
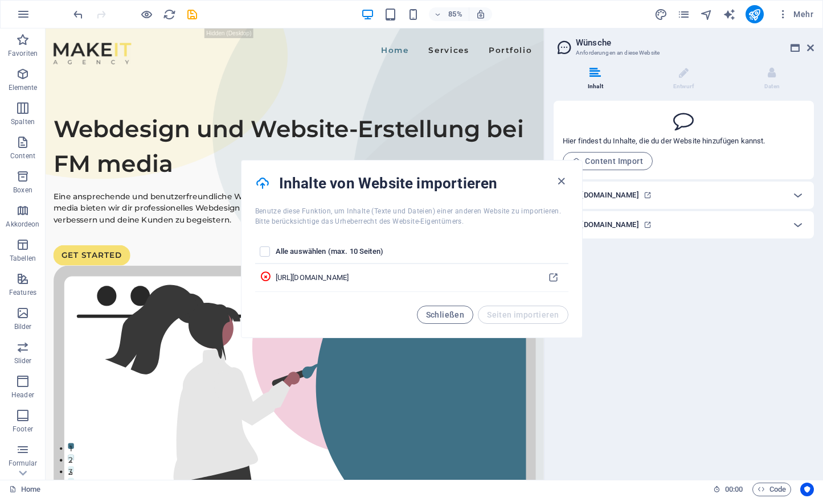
click at [452, 319] on span "Schließen" at bounding box center [445, 314] width 39 height 9
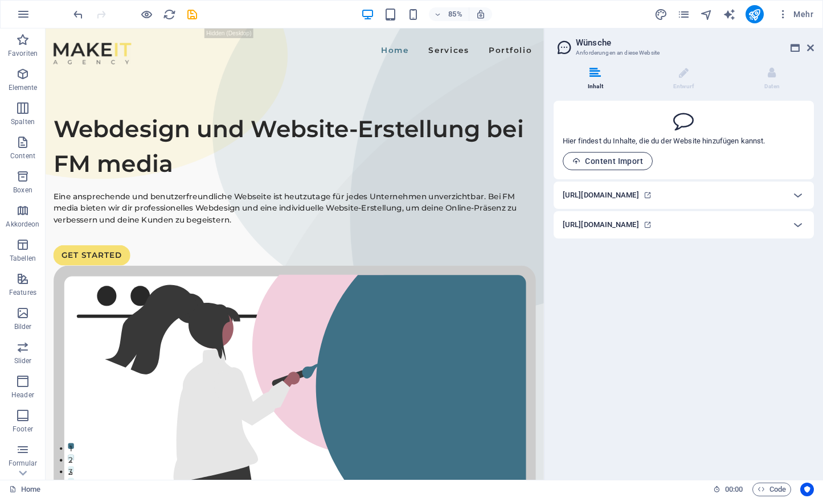
click at [601, 157] on span "Content Import" at bounding box center [607, 161] width 71 height 9
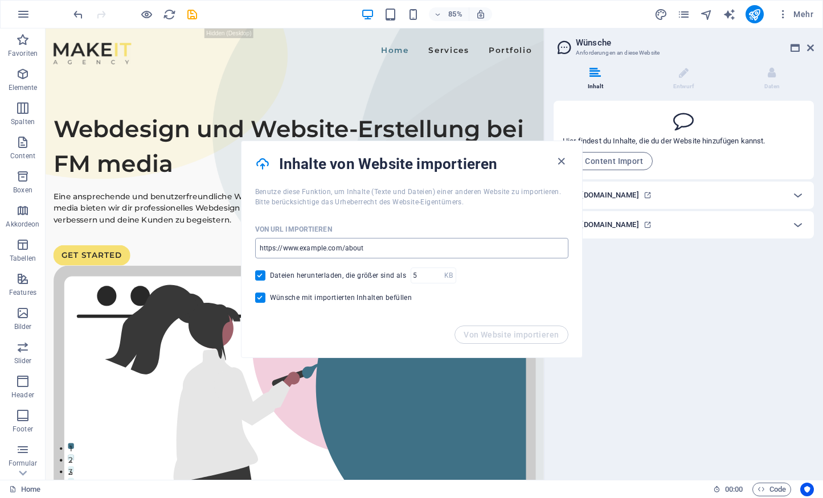
click at [322, 245] on input "url" at bounding box center [411, 248] width 313 height 21
paste input "[URL][DOMAIN_NAME]"
type input "[URL][DOMAIN_NAME]"
click at [521, 335] on span "Von Website importieren" at bounding box center [511, 334] width 95 height 9
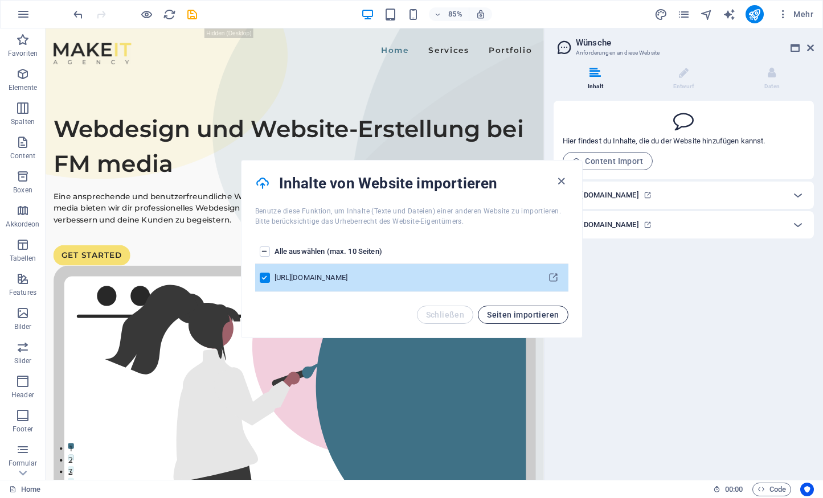
click at [535, 321] on button "Seiten importieren" at bounding box center [523, 315] width 90 height 18
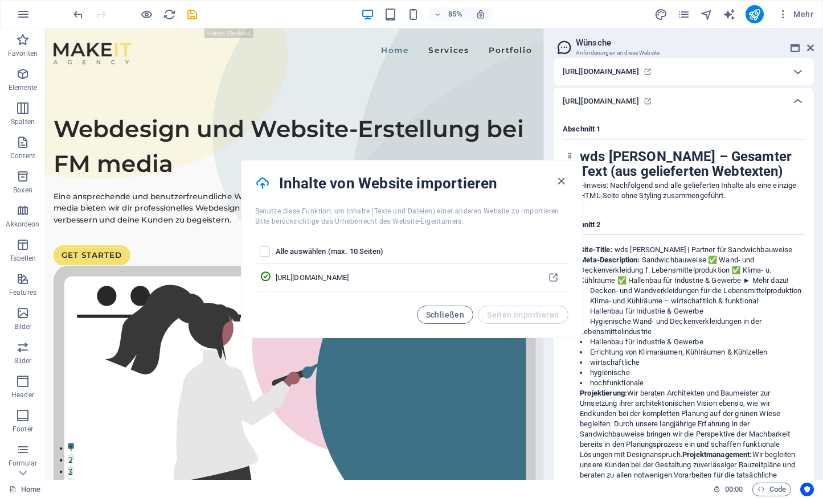
scroll to position [181, 0]
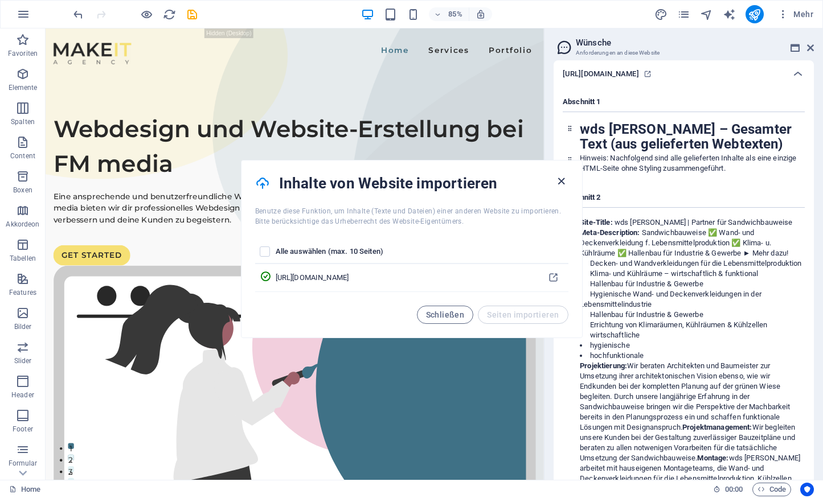
click at [564, 178] on icon "button" at bounding box center [561, 181] width 13 height 13
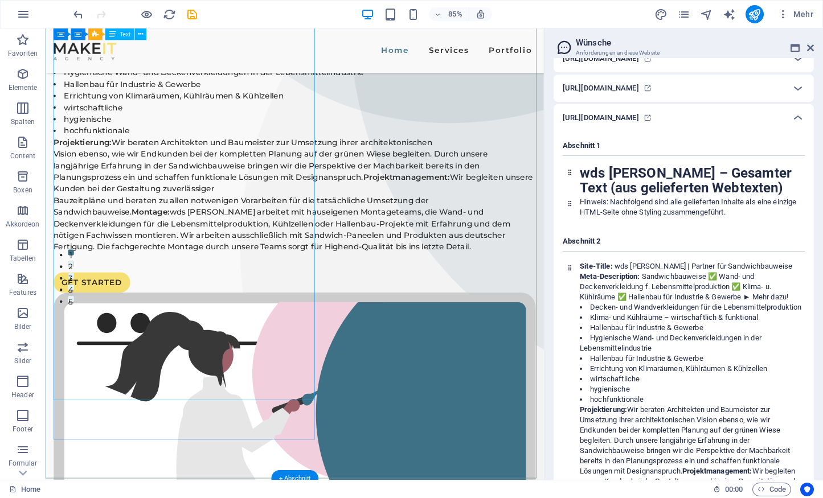
scroll to position [137, 0]
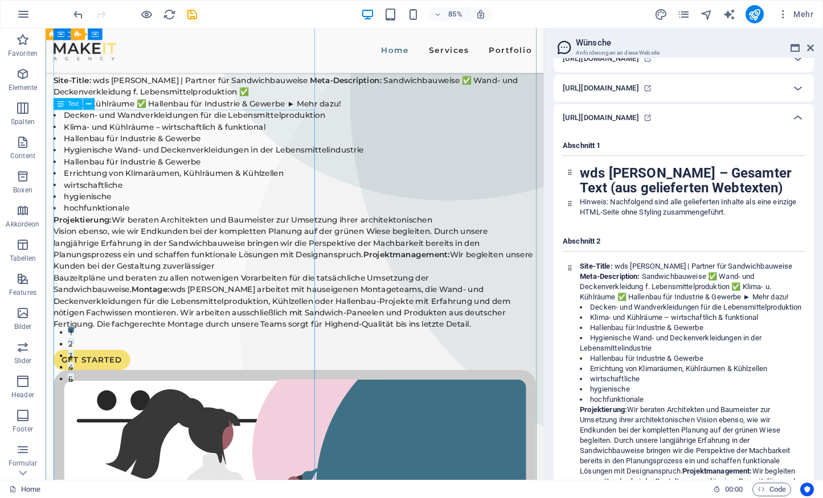
click at [143, 291] on div "Site-Title: wds [PERSON_NAME] | Partner für Sandwichbauweise Meta-Description: …" at bounding box center [339, 233] width 568 height 301
click at [108, 221] on div "Site-Title: wds [PERSON_NAME] | Partner für Sandwichbauweise Meta-Description: …" at bounding box center [339, 233] width 568 height 301
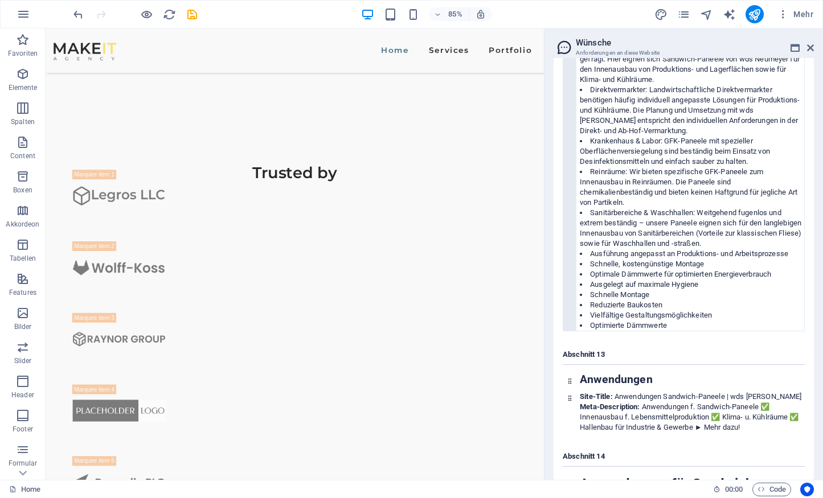
scroll to position [2354, 0]
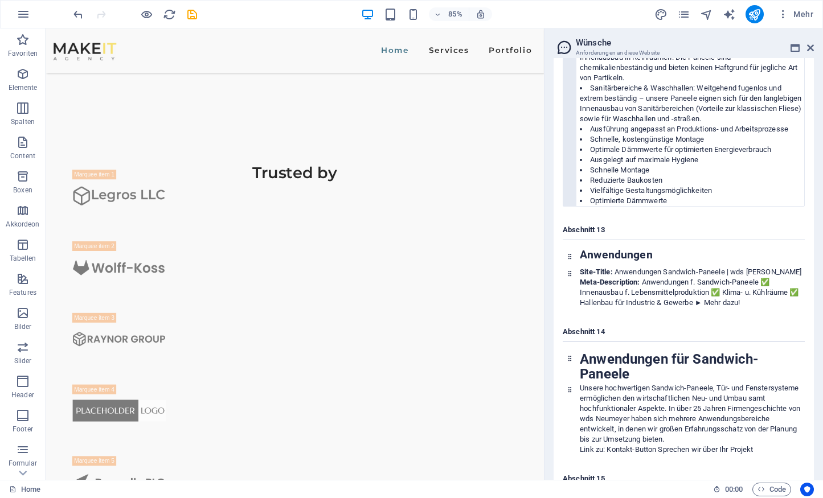
click at [652, 145] on li "Schnelle, kostengünstige Montage" at bounding box center [692, 139] width 224 height 10
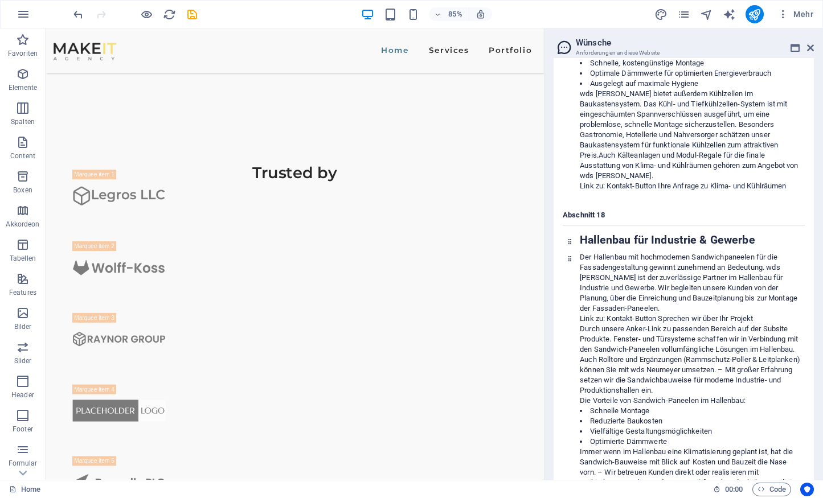
scroll to position [3584, 0]
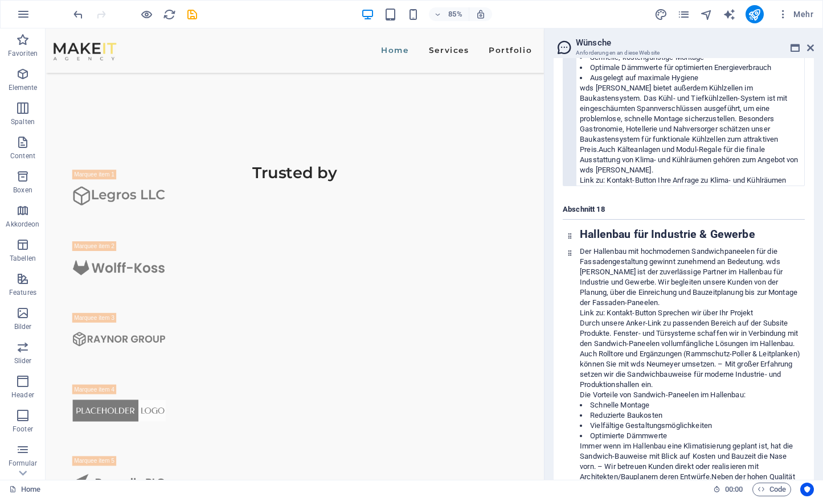
click at [635, 170] on p "wds [PERSON_NAME] bietet außerdem Kühlzellen im Baukastensystem. Das Kühl- und …" at bounding box center [692, 129] width 224 height 92
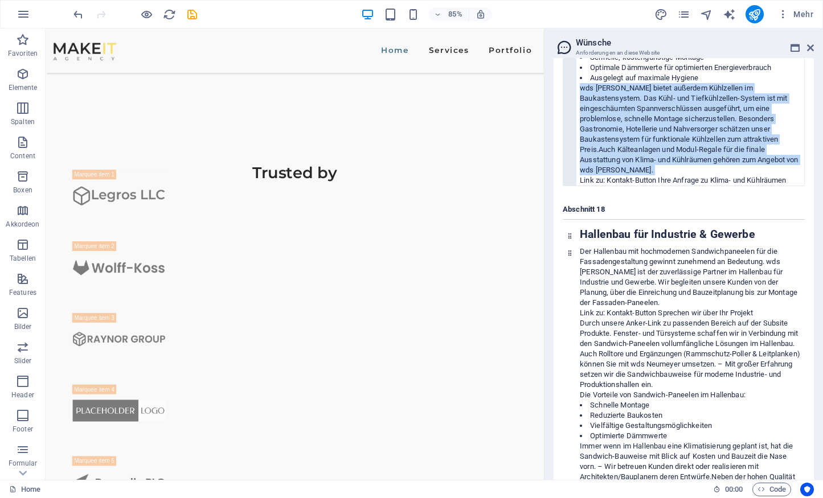
click at [635, 170] on p "wds [PERSON_NAME] bietet außerdem Kühlzellen im Baukastensystem. Das Kühl- und …" at bounding box center [692, 129] width 224 height 92
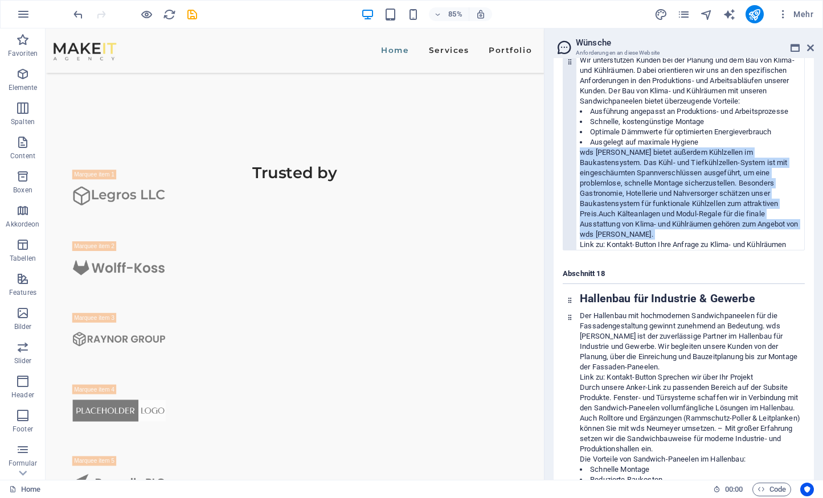
scroll to position [3447, 0]
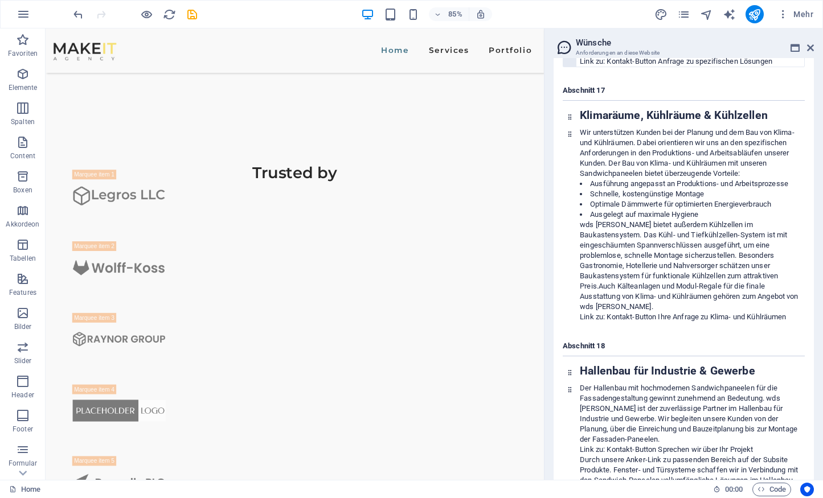
click at [648, 56] on li "Sanitärbereiche & Waschhallen: Weitgehend fugenlos und extrem beständig – unser…" at bounding box center [692, 35] width 224 height 41
drag, startPoint x: 648, startPoint y: 132, endPoint x: 598, endPoint y: 81, distance: 70.9
click at [598, 67] on div "Krankenhaus & Labor: GFK-Paneele mit spezieller Oberflächenversiegelung sind be…" at bounding box center [692, 5] width 224 height 123
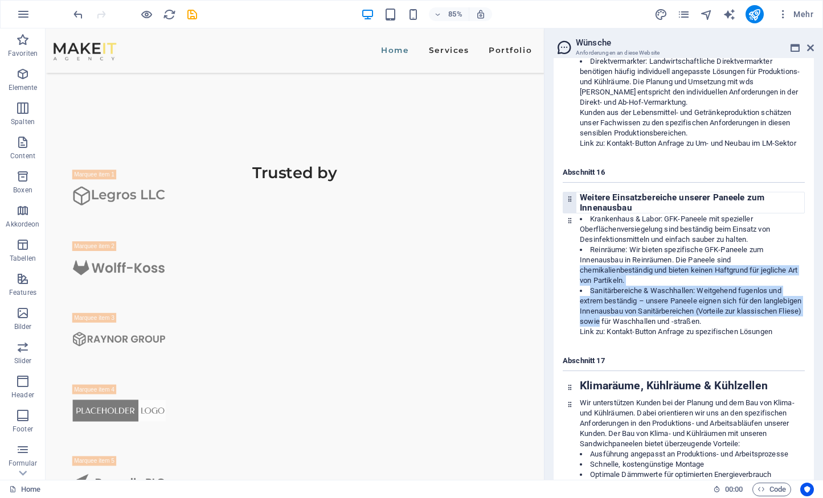
scroll to position [3174, 0]
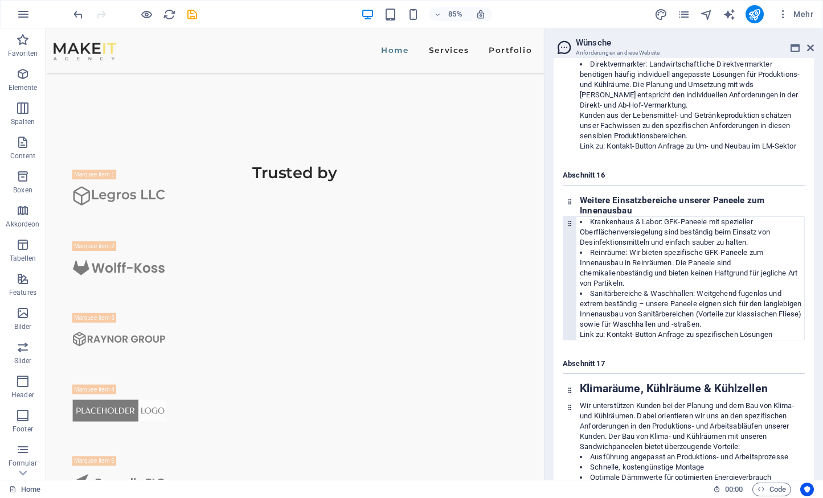
click at [647, 248] on li "Krankenhaus & Labor: GFK-Paneele mit spezieller Oberflächenversiegelung sind be…" at bounding box center [692, 232] width 224 height 31
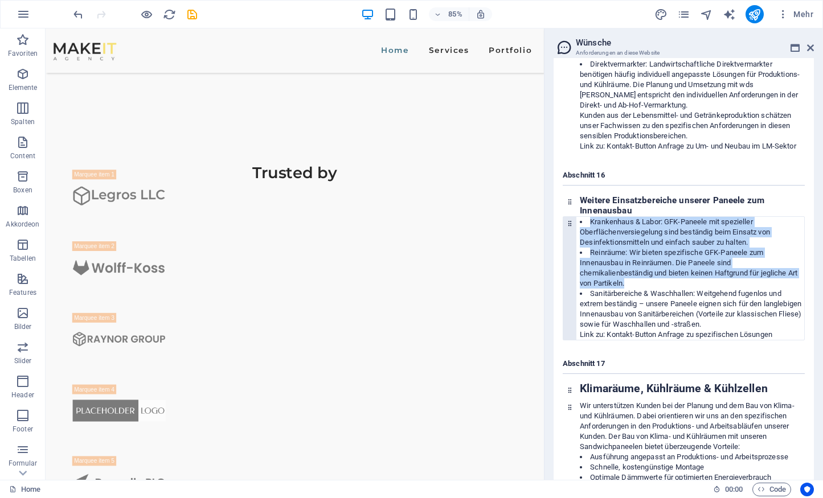
drag, startPoint x: 582, startPoint y: 302, endPoint x: 655, endPoint y: 364, distance: 96.1
click at [655, 340] on div "Krankenhaus & Labor: GFK-Paneele mit spezieller Oberflächenversiegelung sind be…" at bounding box center [692, 278] width 224 height 123
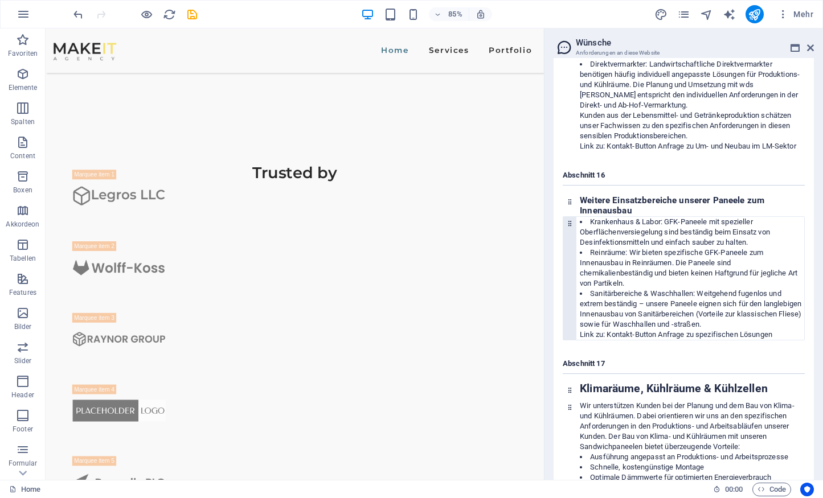
click at [669, 330] on li "Sanitärbereiche & Waschhallen: Weitgehend fugenlos und extrem beständig – unser…" at bounding box center [692, 309] width 224 height 41
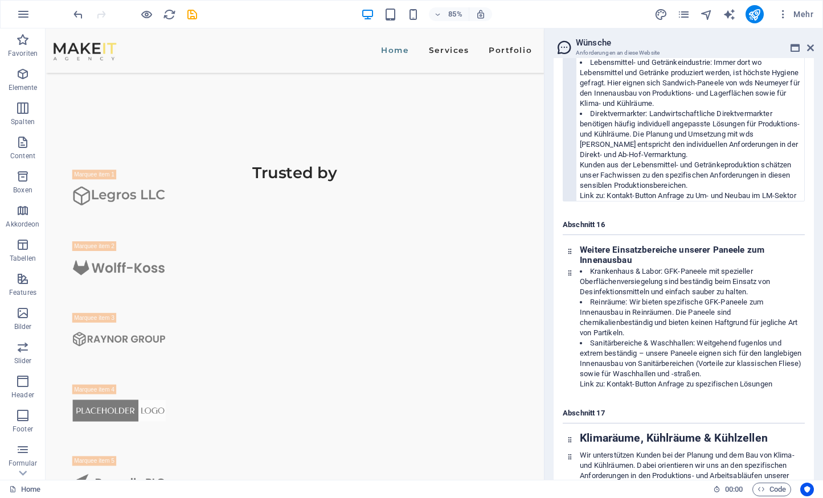
scroll to position [3037, 0]
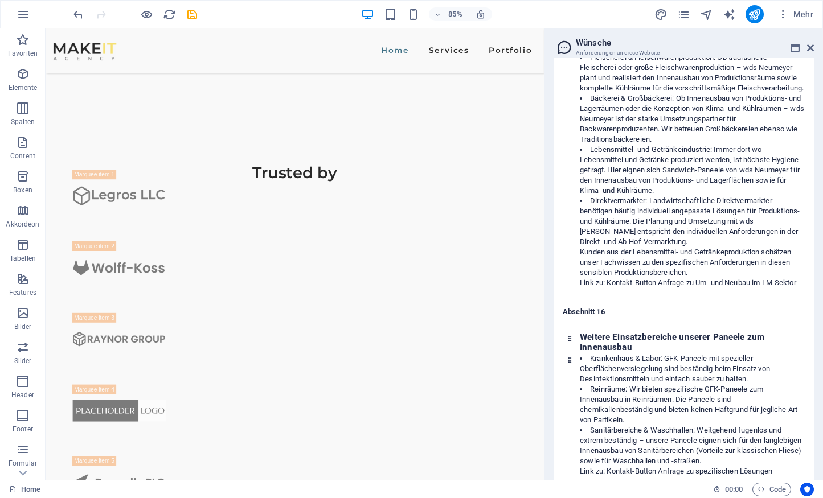
drag, startPoint x: 819, startPoint y: 173, endPoint x: 809, endPoint y: 56, distance: 116.7
click at [809, 56] on aside "Wünsche Anforderungen an diese Website Inhalt Entwurf Daten Hier findest du Inh…" at bounding box center [683, 254] width 279 height 452
click at [817, 67] on div "Inhalt Entwurf Daten Hier findest du Inhalte, die du der Website hinzufügen kan…" at bounding box center [683, 269] width 278 height 422
click at [818, 67] on div "Inhalt Entwurf Daten Hier findest du Inhalte, die du der Website hinzufügen kan…" at bounding box center [683, 269] width 278 height 422
click at [820, 68] on div "Inhalt Entwurf Daten Hier findest du Inhalte, die du der Website hinzufügen kan…" at bounding box center [683, 269] width 278 height 422
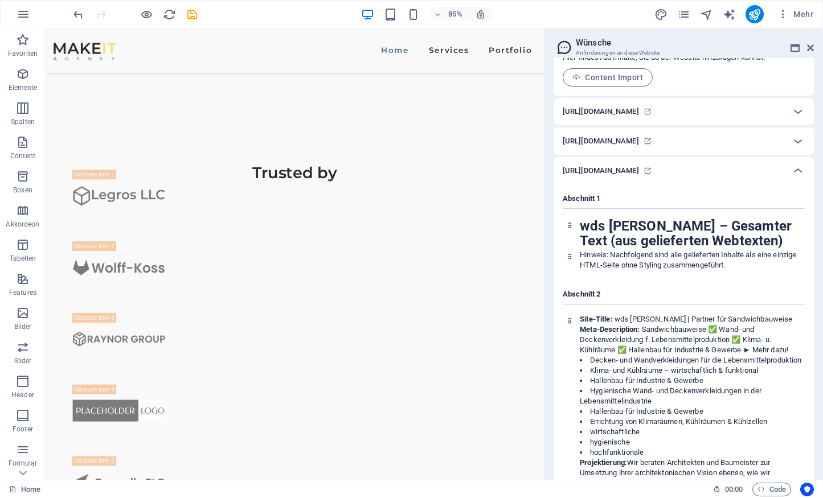
scroll to position [0, 0]
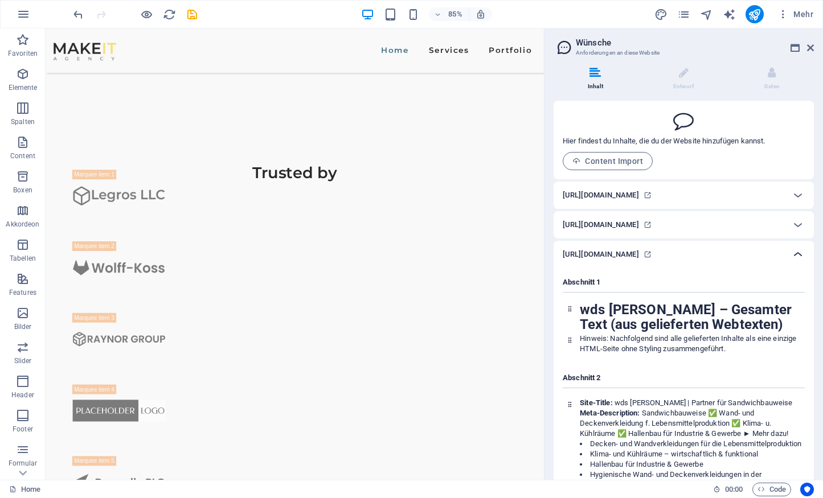
click at [796, 252] on icon at bounding box center [798, 255] width 14 height 14
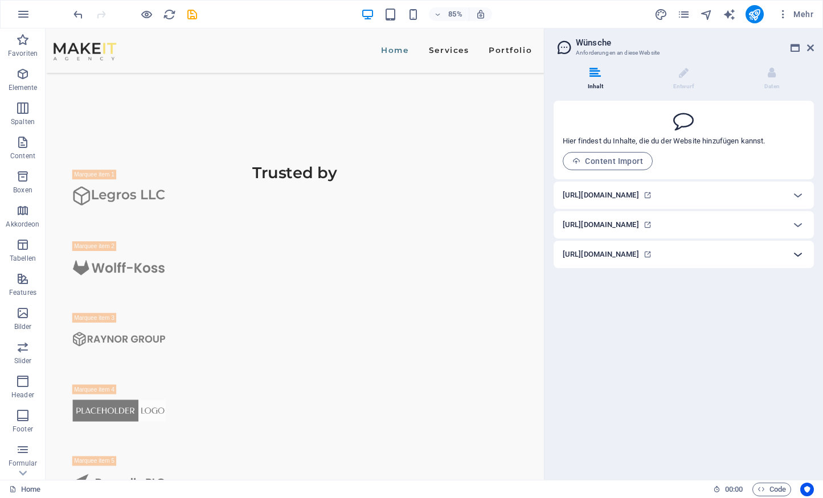
click at [800, 252] on icon at bounding box center [798, 255] width 14 height 14
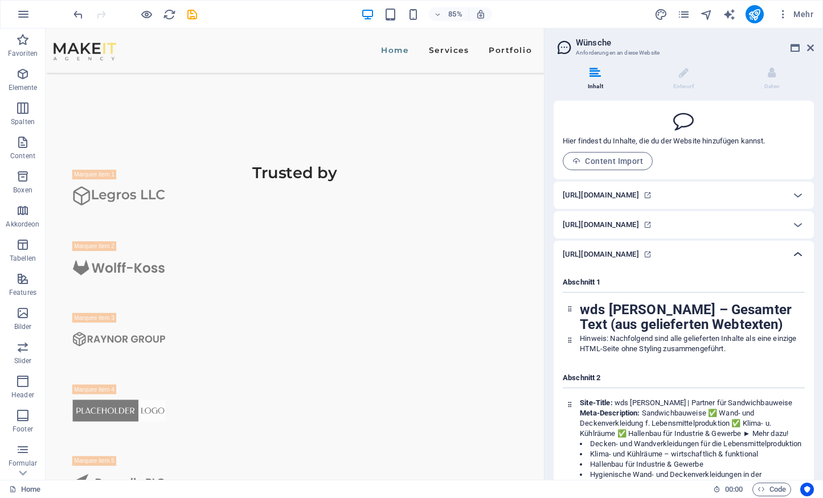
click at [800, 252] on icon at bounding box center [798, 255] width 14 height 14
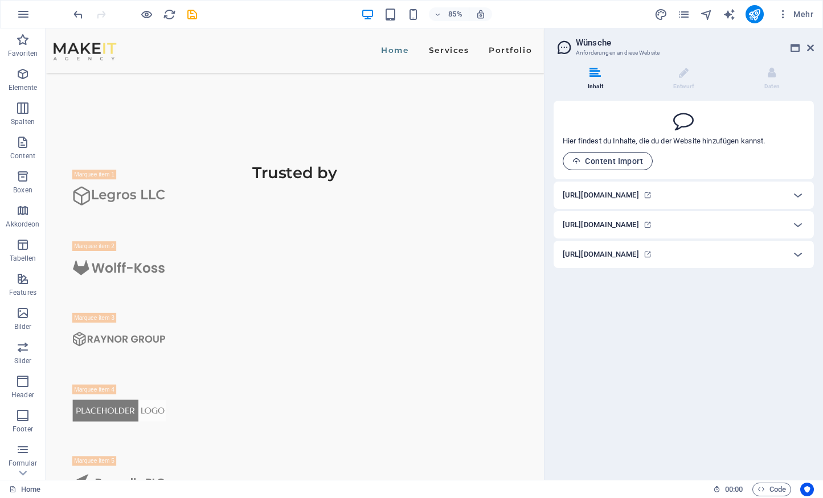
click at [601, 166] on button "Content Import" at bounding box center [608, 161] width 90 height 18
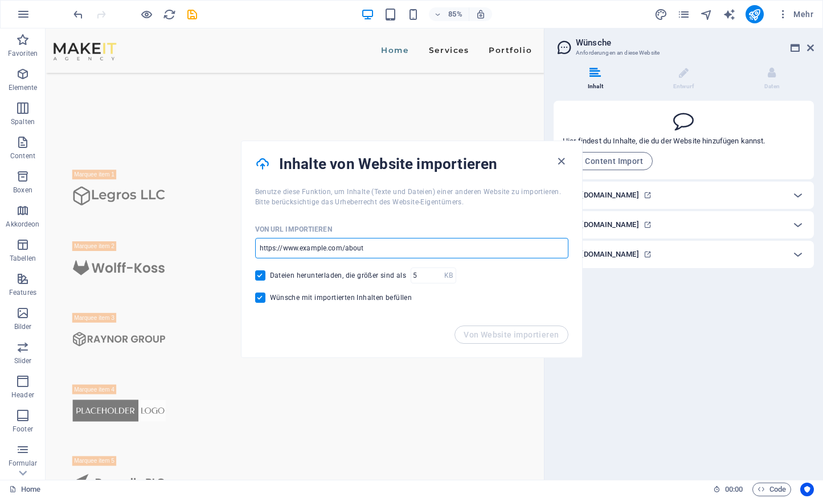
click at [395, 245] on input "url" at bounding box center [411, 248] width 313 height 21
paste input "[URL][DOMAIN_NAME]"
type input "[URL][DOMAIN_NAME]"
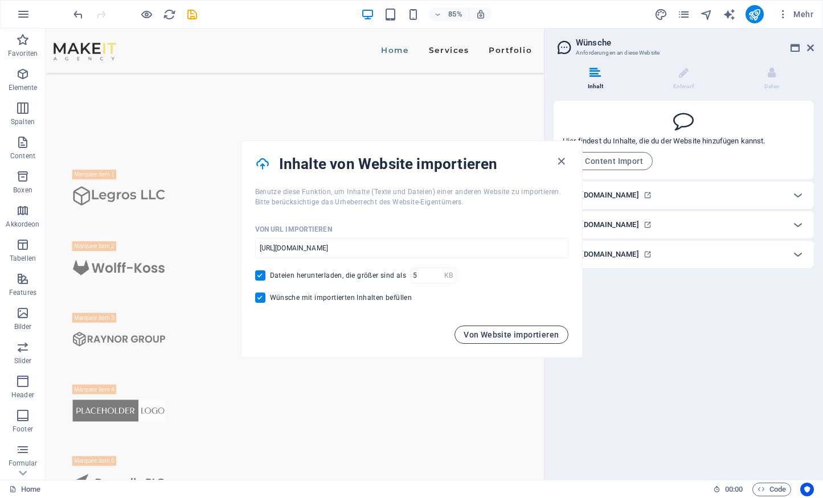
click at [546, 337] on span "Von Website importieren" at bounding box center [511, 334] width 95 height 9
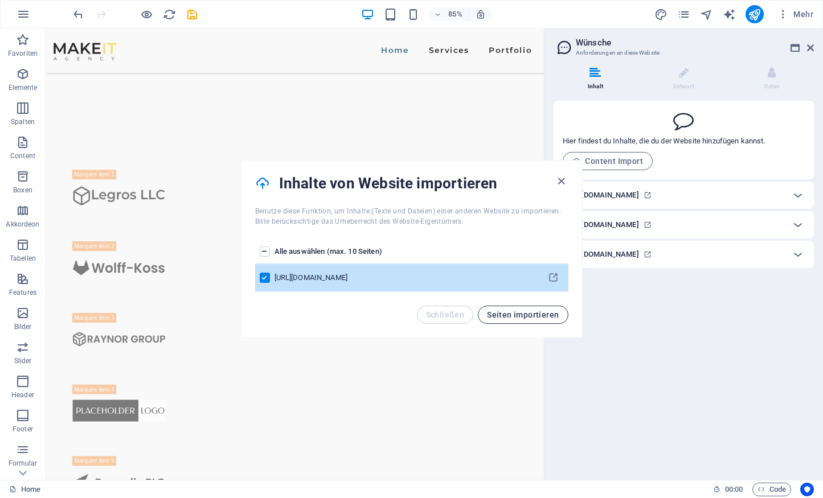
click at [564, 315] on button "Seiten importieren" at bounding box center [523, 315] width 90 height 18
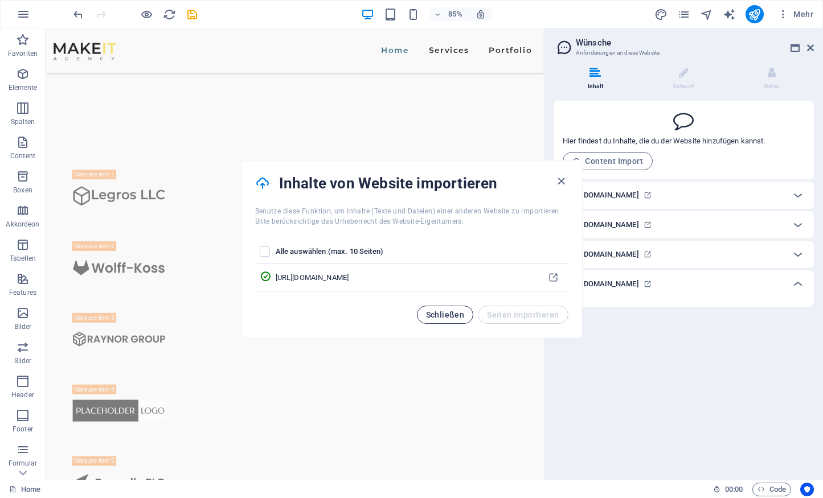
click at [458, 310] on button "Schließen" at bounding box center [445, 315] width 57 height 18
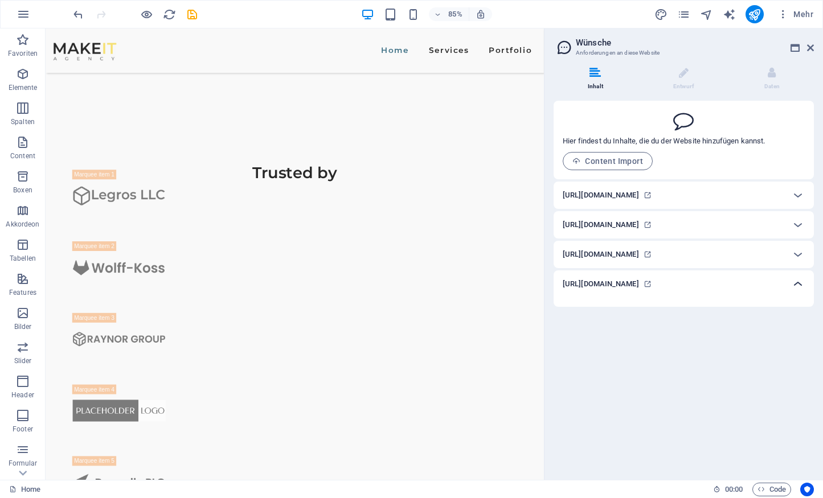
click at [788, 284] on div at bounding box center [797, 283] width 27 height 27
click at [774, 284] on div "[URL][DOMAIN_NAME]" at bounding box center [674, 284] width 222 height 14
click at [626, 255] on h6 "[URL][DOMAIN_NAME]" at bounding box center [601, 255] width 76 height 14
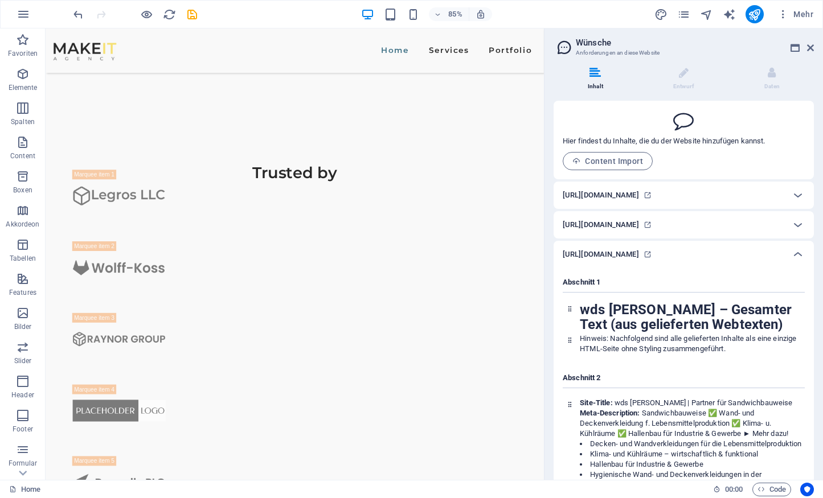
click at [604, 253] on h6 "[URL][DOMAIN_NAME]" at bounding box center [601, 255] width 76 height 14
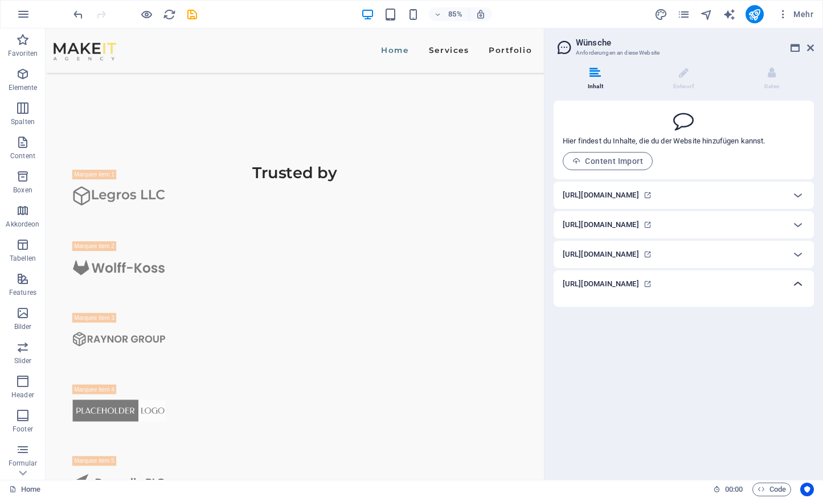
click at [785, 282] on div at bounding box center [797, 283] width 27 height 27
click at [774, 80] on li "Daten" at bounding box center [772, 79] width 84 height 24
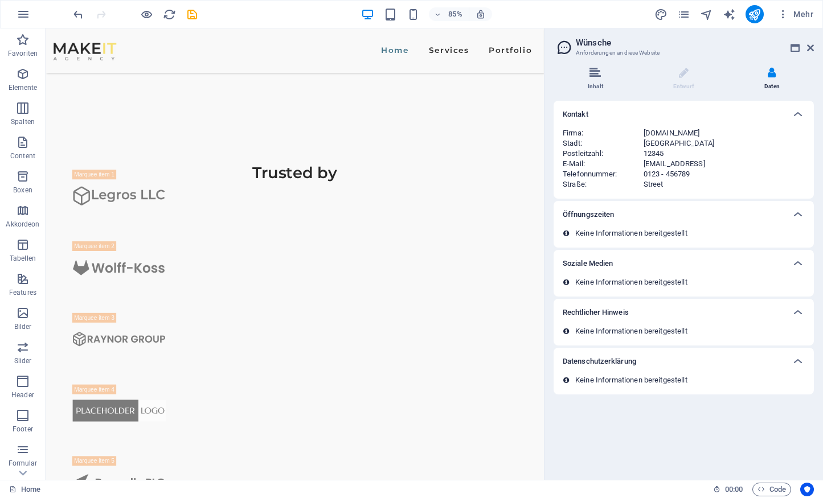
click at [595, 72] on icon at bounding box center [594, 72] width 11 height 11
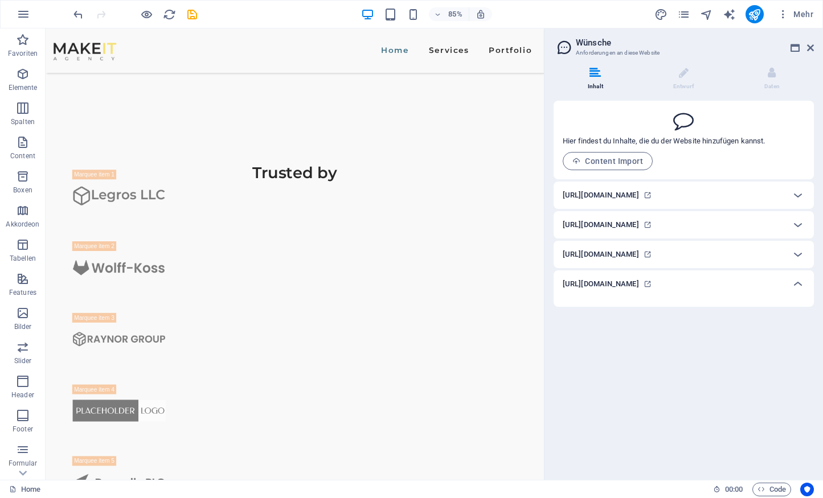
click at [609, 280] on h6 "[URL][DOMAIN_NAME]" at bounding box center [601, 284] width 76 height 14
click at [651, 286] on icon at bounding box center [647, 284] width 8 height 8
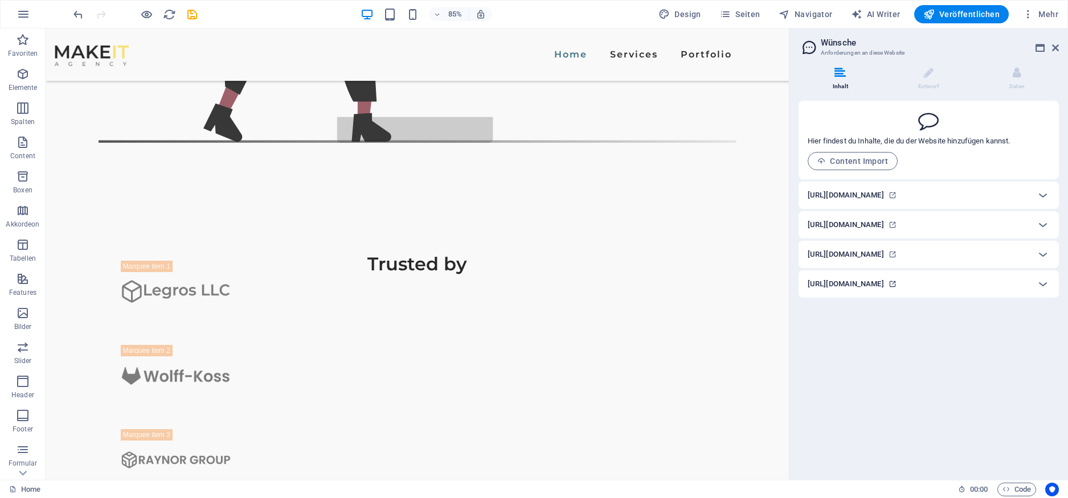
scroll to position [850, 0]
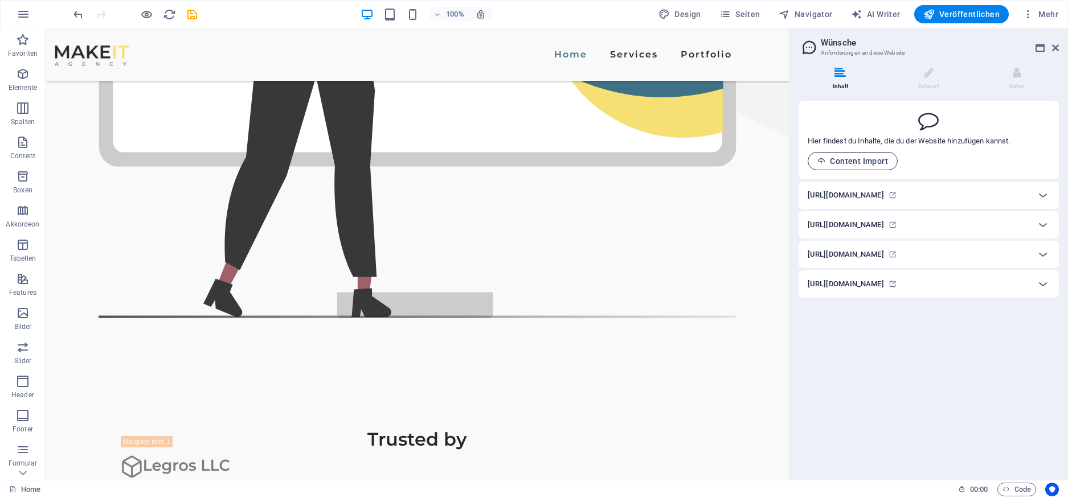
click at [872, 156] on button "Content Import" at bounding box center [852, 161] width 90 height 18
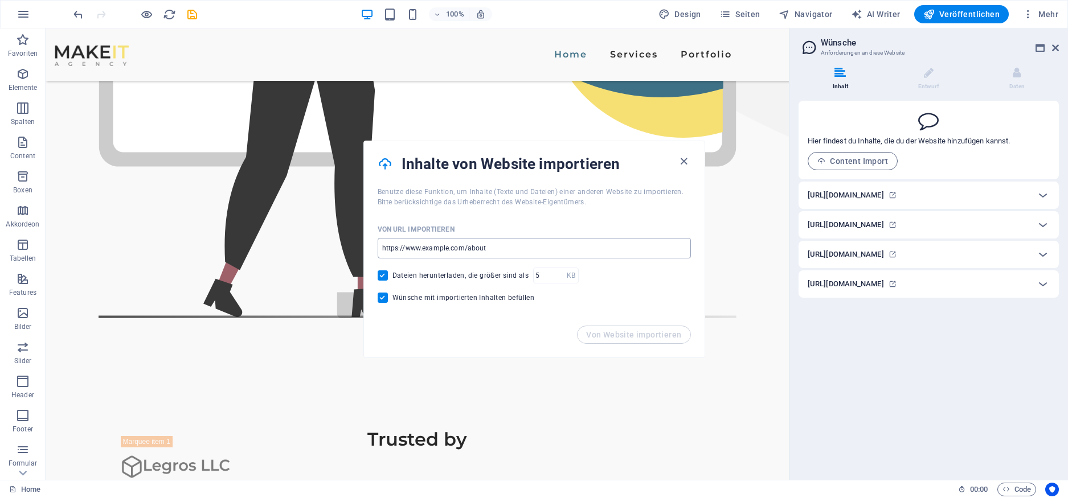
click at [439, 246] on input "url" at bounding box center [534, 248] width 313 height 21
paste input "[URL][DOMAIN_NAME]"
type input "[URL][DOMAIN_NAME]"
click at [654, 338] on span "Von Website importieren" at bounding box center [633, 334] width 95 height 9
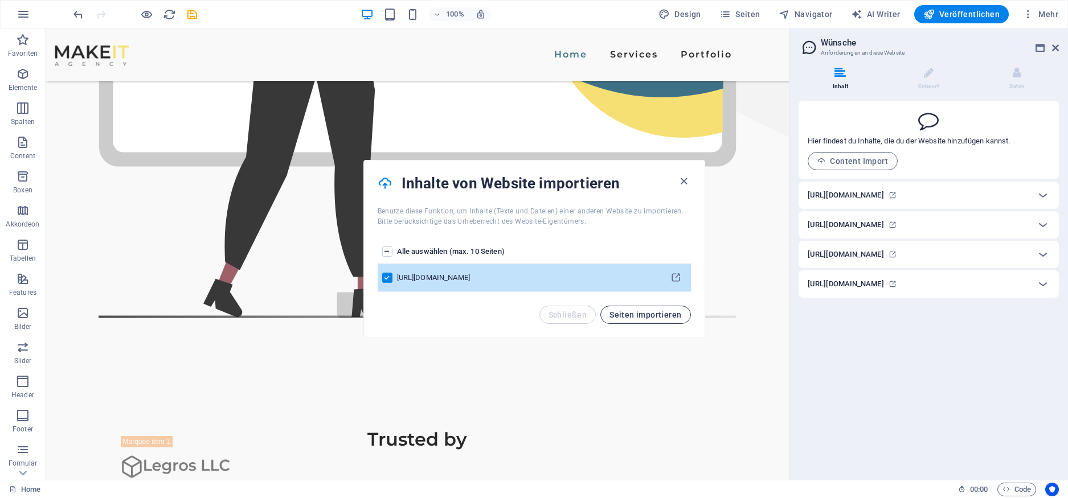
click at [662, 308] on button "Seiten importieren" at bounding box center [645, 315] width 90 height 18
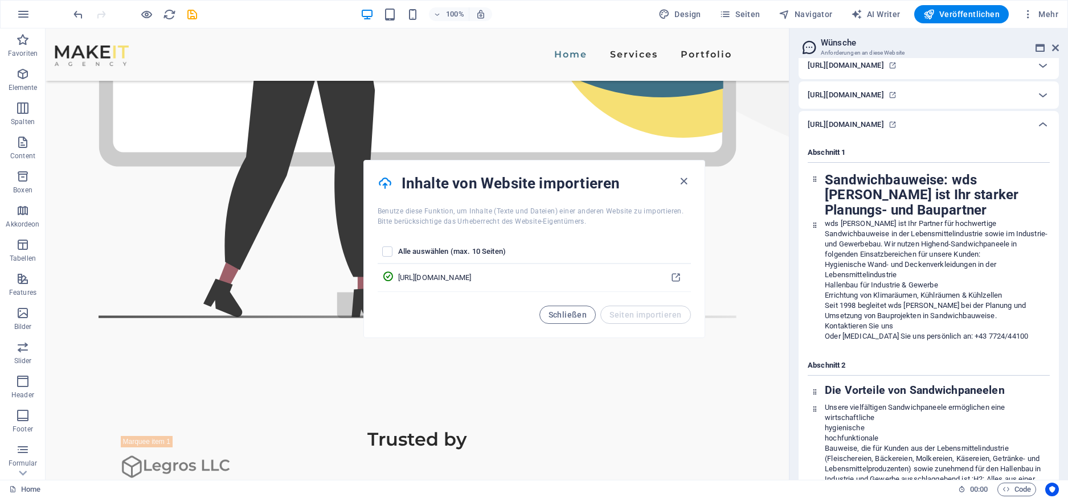
scroll to position [240, 0]
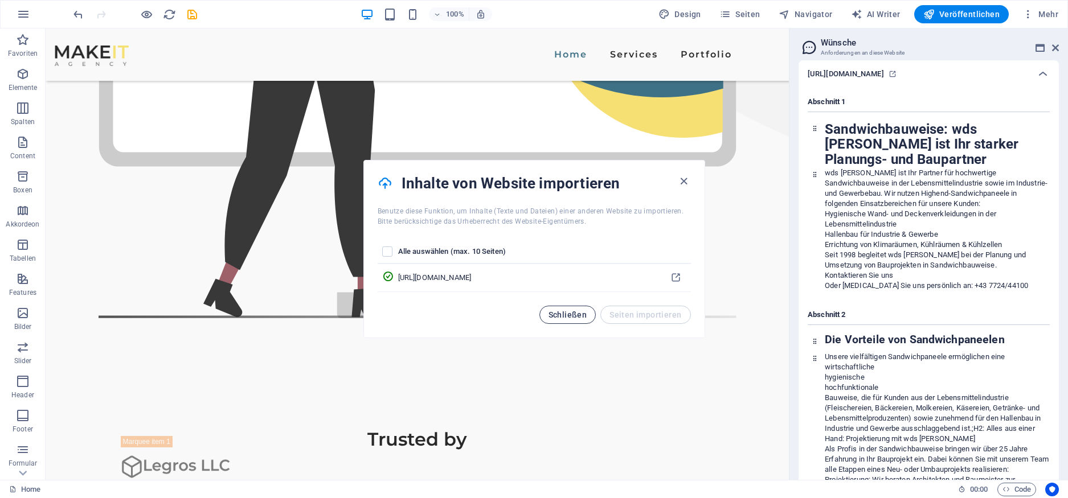
click at [570, 316] on span "Schließen" at bounding box center [567, 314] width 39 height 9
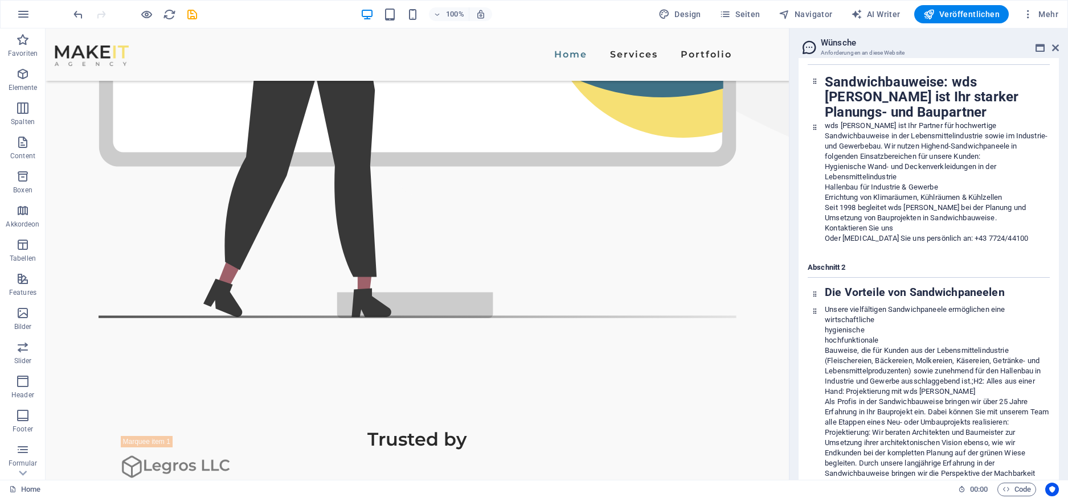
scroll to position [0, 0]
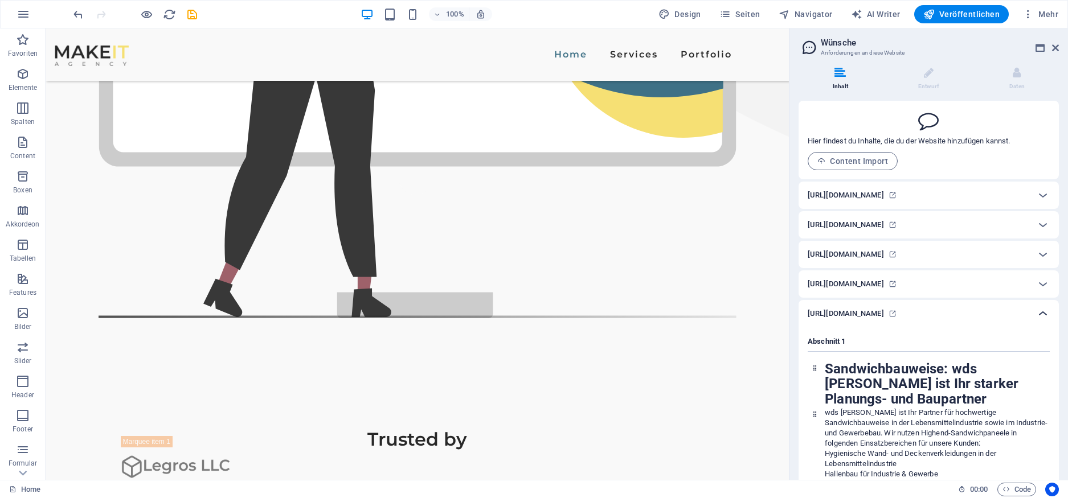
click at [1042, 314] on icon at bounding box center [1043, 314] width 14 height 14
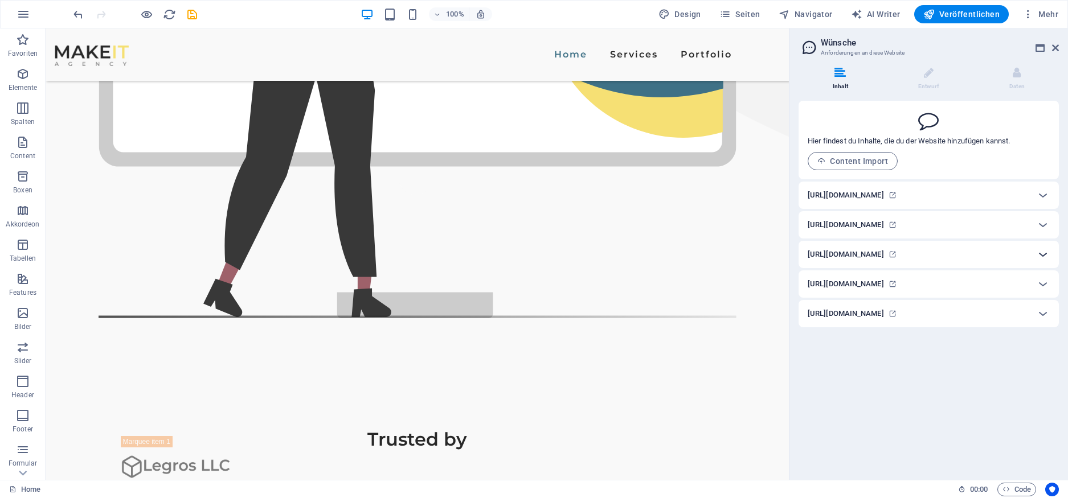
click at [1044, 254] on icon at bounding box center [1043, 255] width 14 height 14
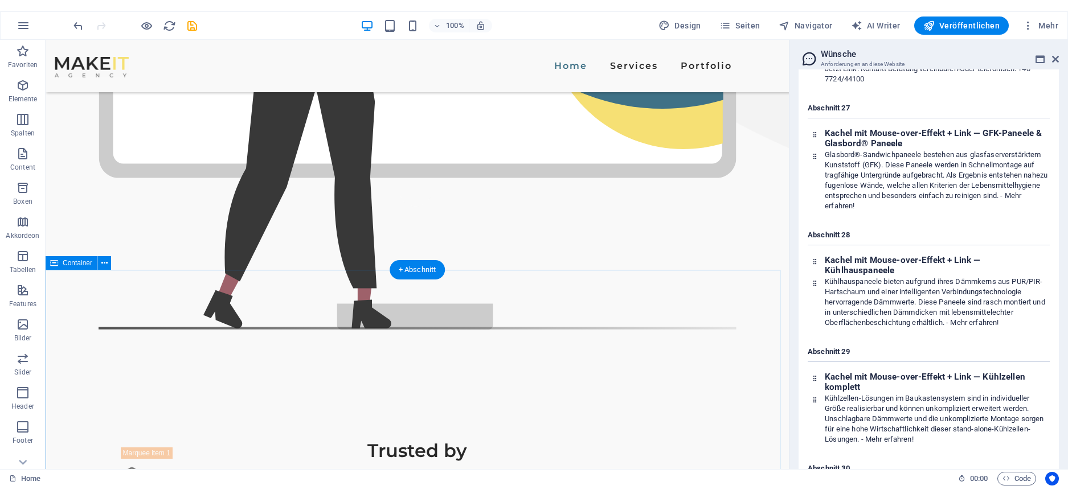
scroll to position [1113, 0]
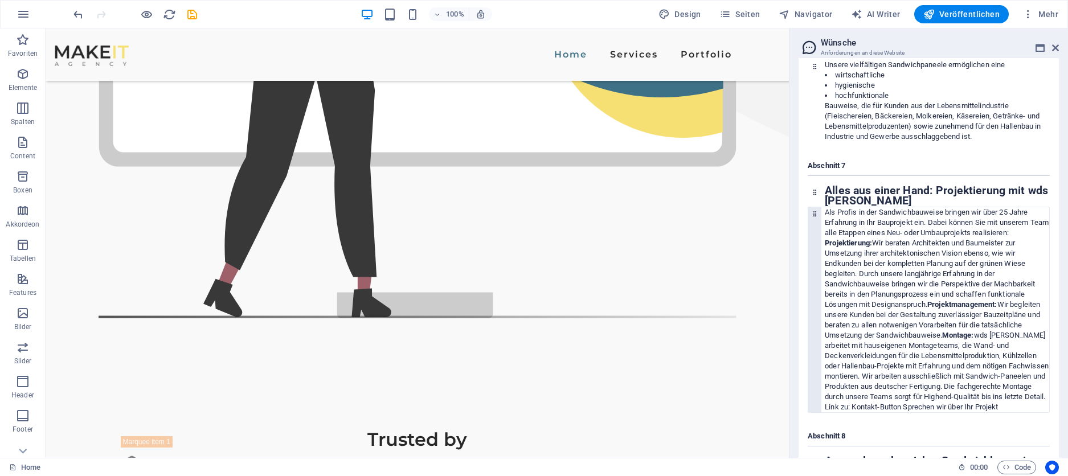
click at [1026, 278] on div "Als Profis in der Sandwichbauweise bringen wir über 25 Jahre Erfahrung in Ihr B…" at bounding box center [937, 309] width 224 height 205
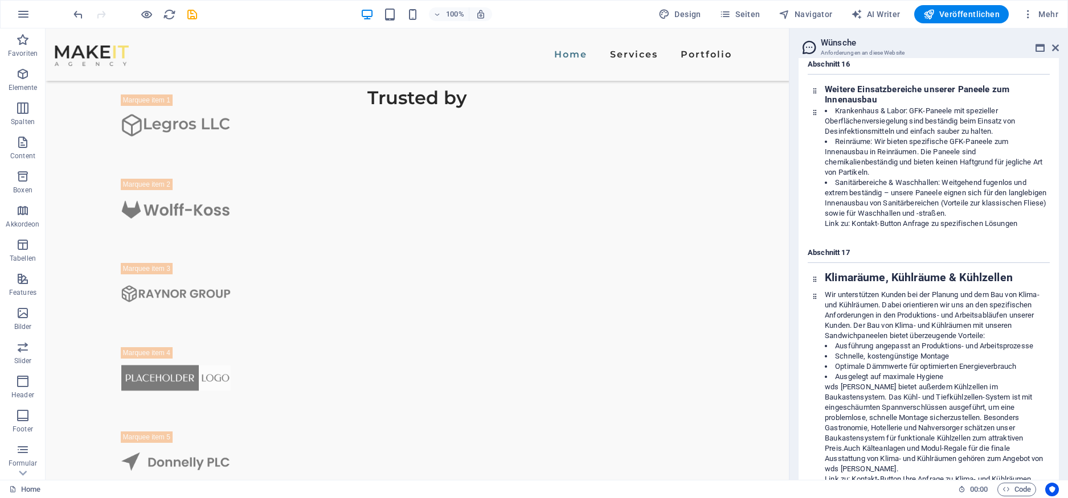
scroll to position [3300, 0]
